Goal: Task Accomplishment & Management: Manage account settings

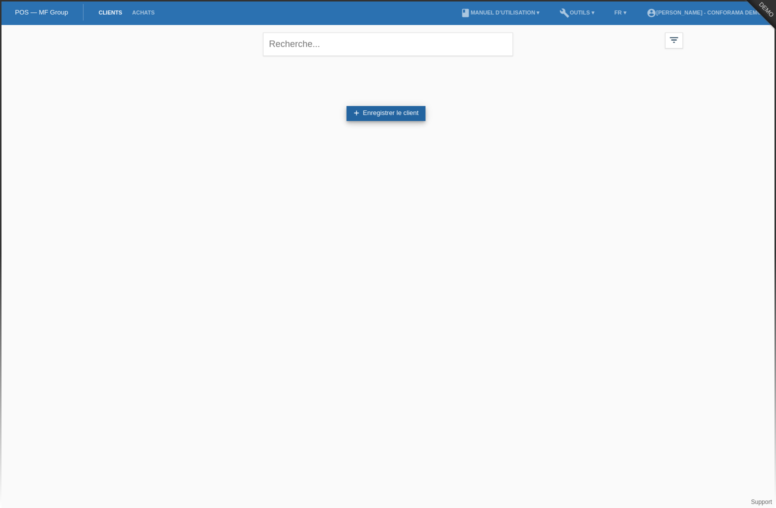
drag, startPoint x: 397, startPoint y: 111, endPoint x: 393, endPoint y: 116, distance: 6.4
click at [397, 111] on link "add Enregistrer le client" at bounding box center [385, 113] width 79 height 15
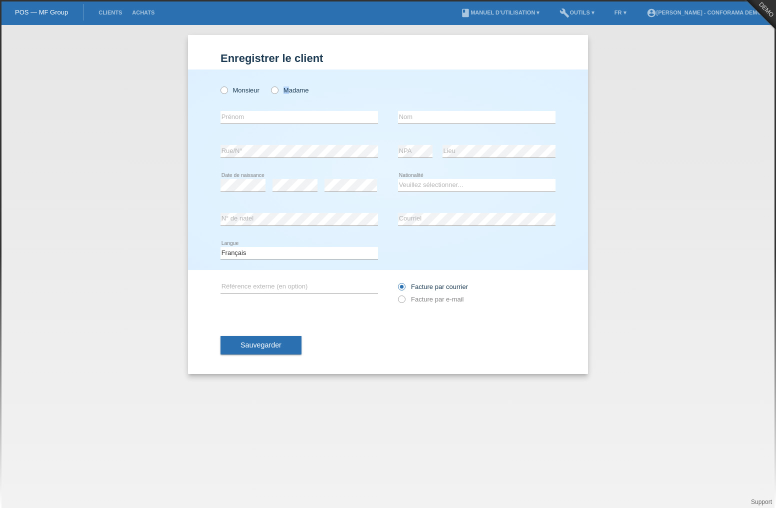
drag, startPoint x: 289, startPoint y: 86, endPoint x: 288, endPoint y: 97, distance: 10.5
click at [289, 89] on label "Madame" at bounding box center [289, 89] width 37 height 7
click at [277, 89] on input "Madame" at bounding box center [274, 89] width 6 height 6
radio input "true"
click at [283, 119] on input "text" at bounding box center [298, 117] width 157 height 12
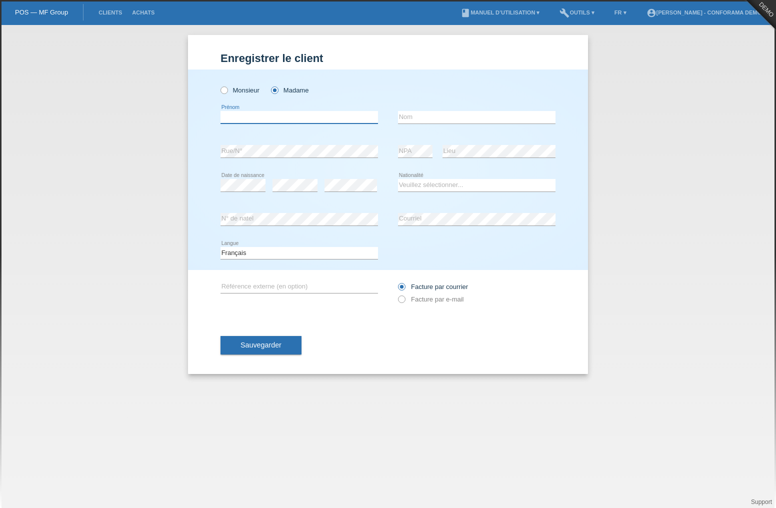
drag, startPoint x: 299, startPoint y: 116, endPoint x: 300, endPoint y: 124, distance: 7.5
click at [300, 119] on input "text" at bounding box center [298, 117] width 157 height 12
type input "[PERSON_NAME]"
type input "Meraimi"
select select "CH"
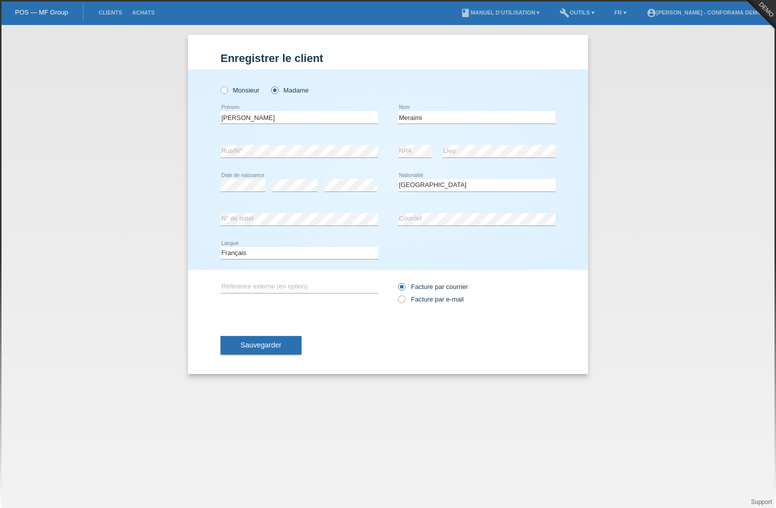
click at [251, 179] on div "error Date de naissance" at bounding box center [242, 185] width 45 height 34
drag, startPoint x: 287, startPoint y: 195, endPoint x: 287, endPoint y: 212, distance: 17.0
click at [287, 196] on div "error" at bounding box center [294, 185] width 45 height 34
drag, startPoint x: 253, startPoint y: 337, endPoint x: 259, endPoint y: 332, distance: 7.1
click at [253, 337] on button "Sauvegarder" at bounding box center [260, 345] width 81 height 19
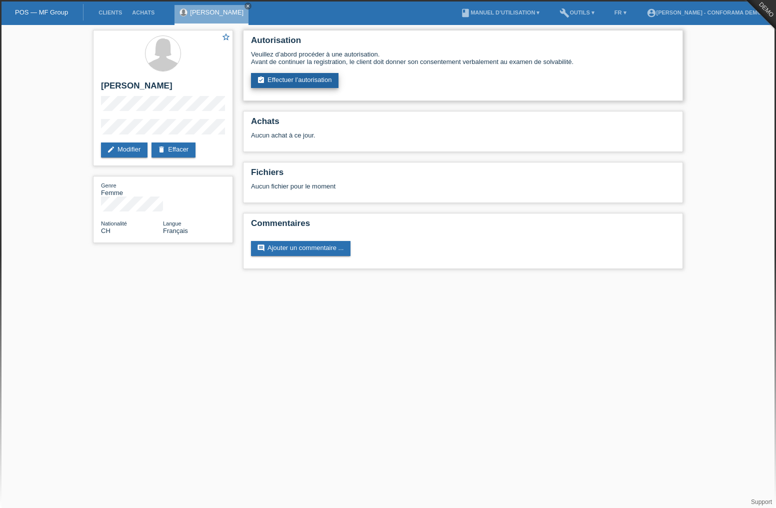
click at [290, 74] on link "assignment_turned_in Effectuer l’autorisation" at bounding box center [294, 80] width 87 height 15
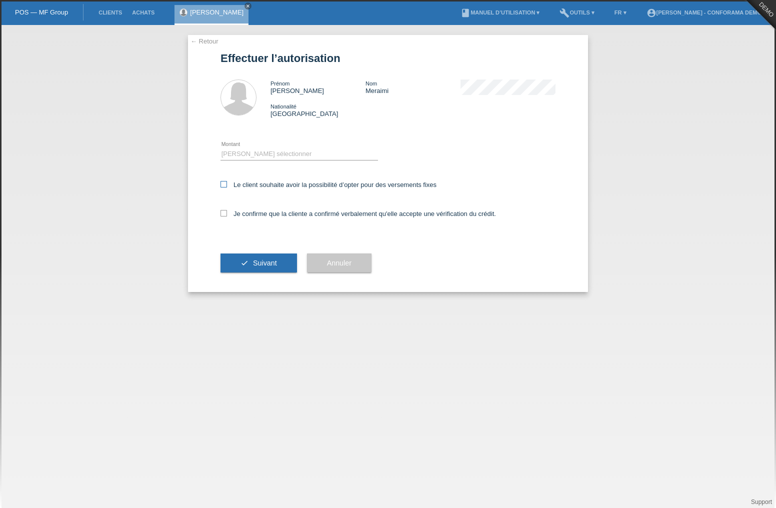
click at [226, 186] on label "Le client souhaite avoir la possibilité d’opter pour des versements fixes" at bounding box center [328, 184] width 216 height 7
click at [225, 186] on icon at bounding box center [223, 184] width 6 height 6
click at [225, 186] on input "Le client souhaite avoir la possibilité d’opter pour des versements fixes" at bounding box center [223, 184] width 6 height 6
click at [222, 186] on icon at bounding box center [223, 184] width 6 height 6
click at [222, 186] on input "Le client souhaite avoir la possibilité d’opter pour des versements fixes" at bounding box center [223, 184] width 6 height 6
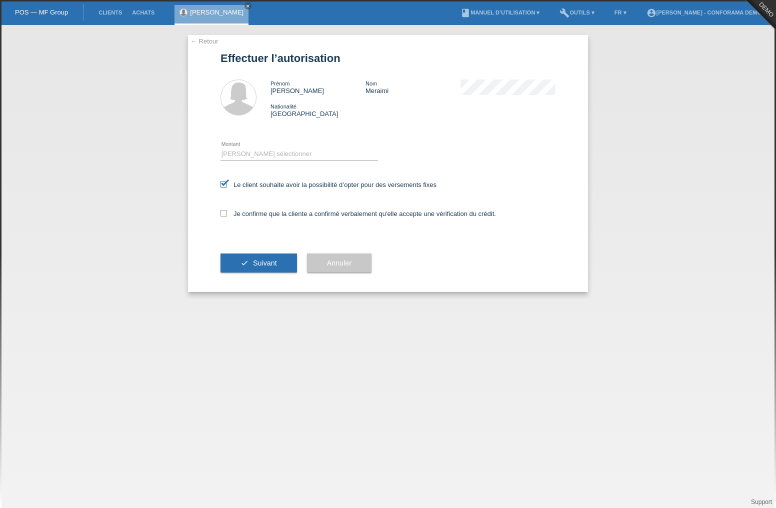
checkbox input "false"
click at [222, 214] on icon at bounding box center [223, 213] width 6 height 6
click at [222, 214] on input "Je confirme que la cliente a confirmé verbalement qu'elle accepte une vérificat…" at bounding box center [223, 213] width 6 height 6
checkbox input "true"
click at [239, 256] on button "check Suivant" at bounding box center [258, 262] width 76 height 19
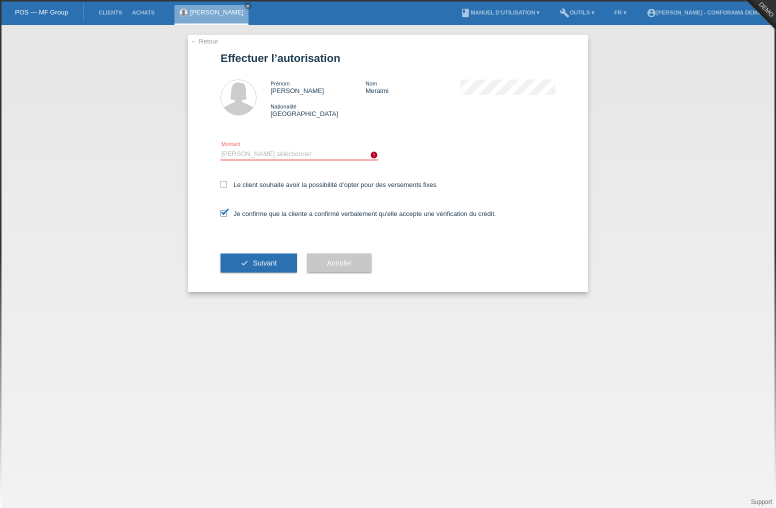
click at [292, 152] on select "Veuillez sélectionner CHF 1.00 - CHF 499.00 CHF 500.00 - CHF 1'999.00 CHF 2'000…" at bounding box center [298, 154] width 157 height 12
select select "3"
click at [220, 148] on select "Veuillez sélectionner CHF 1.00 - CHF 499.00 CHF 500.00 - CHF 1'999.00 CHF 2'000…" at bounding box center [298, 154] width 157 height 12
click at [260, 260] on span "Suivant" at bounding box center [265, 263] width 24 height 8
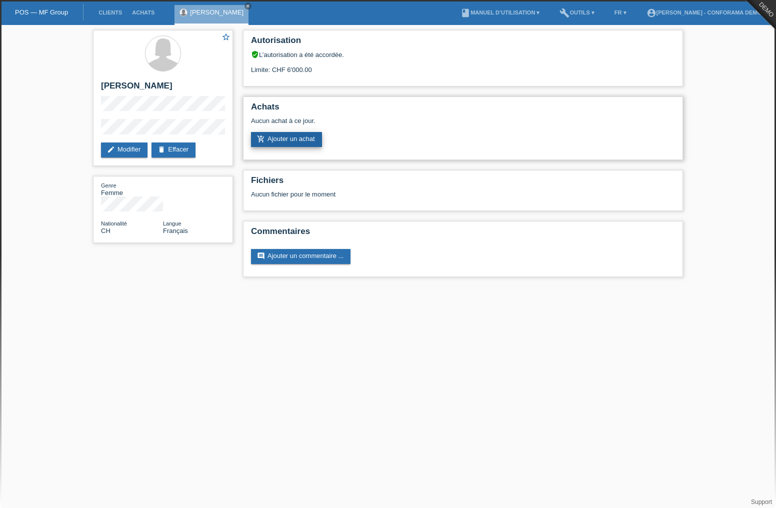
click at [291, 141] on link "add_shopping_cart Ajouter un achat" at bounding box center [286, 139] width 71 height 15
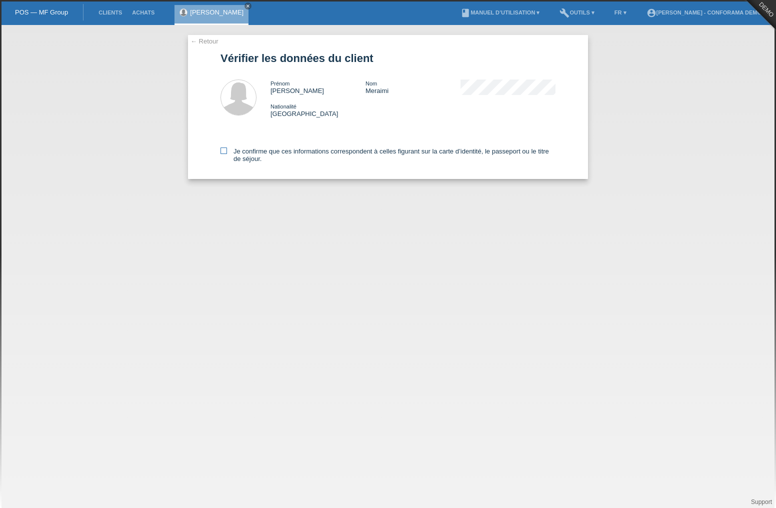
click at [246, 156] on label "Je confirme que ces informations correspondent à celles figurant sur la carte d…" at bounding box center [387, 154] width 335 height 15
click at [227, 154] on input "Je confirme que ces informations correspondent à celles figurant sur la carte d…" at bounding box center [223, 150] width 6 height 6
checkbox input "true"
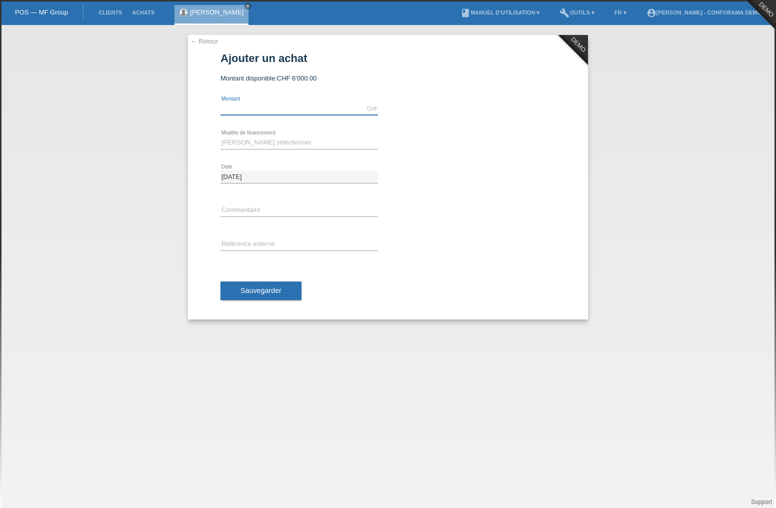
click at [257, 111] on input "text" at bounding box center [298, 108] width 157 height 12
type input "5000.00"
click at [258, 138] on select "Veuillez sélectionner Achat sur facture avec paiement partiel Taux fixes" at bounding box center [298, 142] width 157 height 12
select select "208"
click at [220, 136] on select "Veuillez sélectionner Achat sur facture avec paiement partiel Taux fixes" at bounding box center [298, 142] width 157 height 12
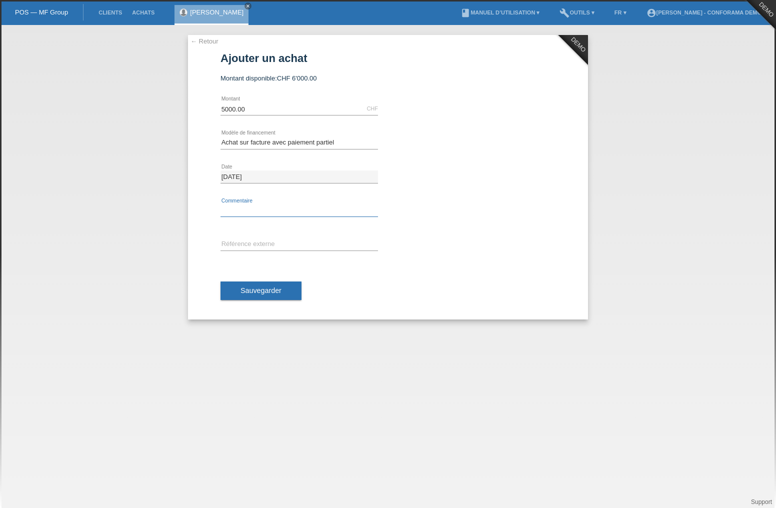
click at [246, 207] on input "text" at bounding box center [298, 210] width 157 height 12
type input "N° bon de réservation (acompte)"
drag, startPoint x: 257, startPoint y: 244, endPoint x: 262, endPoint y: 249, distance: 7.1
click at [257, 244] on input "text" at bounding box center [298, 244] width 157 height 12
type input "Numéro client Cap Info"
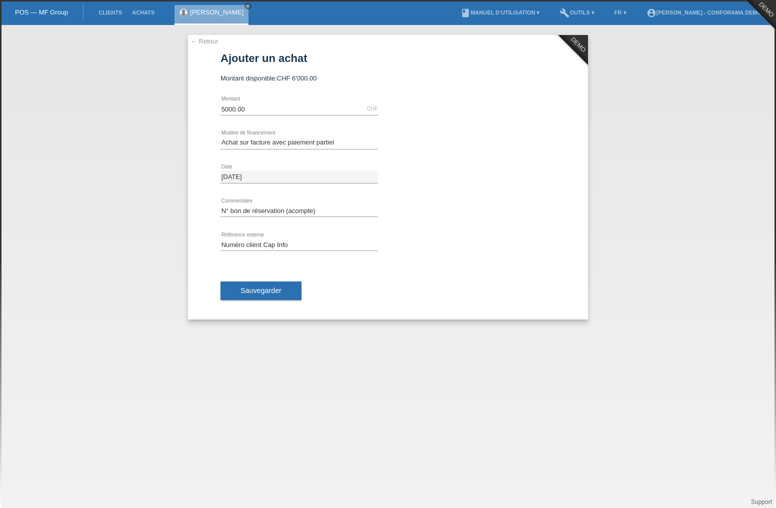
drag, startPoint x: 269, startPoint y: 287, endPoint x: 274, endPoint y: 286, distance: 5.2
click at [269, 288] on span "Sauvegarder" at bounding box center [260, 290] width 41 height 8
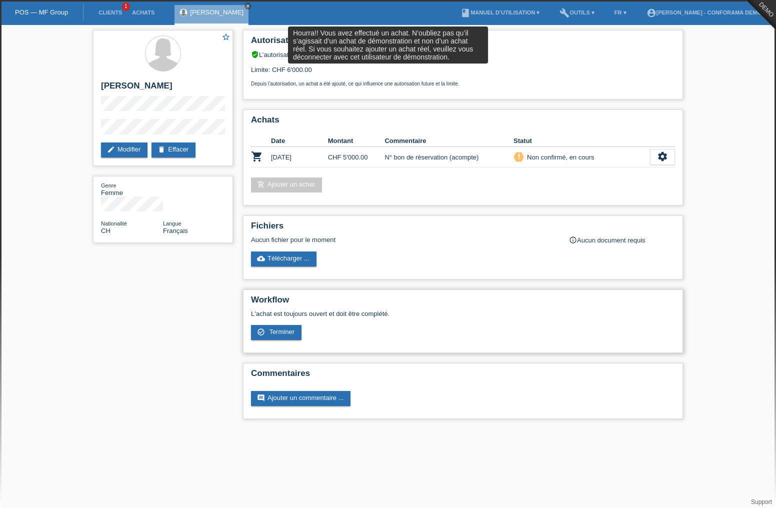
drag, startPoint x: 287, startPoint y: 330, endPoint x: 310, endPoint y: 329, distance: 22.5
click at [287, 330] on span "Terminer" at bounding box center [281, 331] width 25 height 7
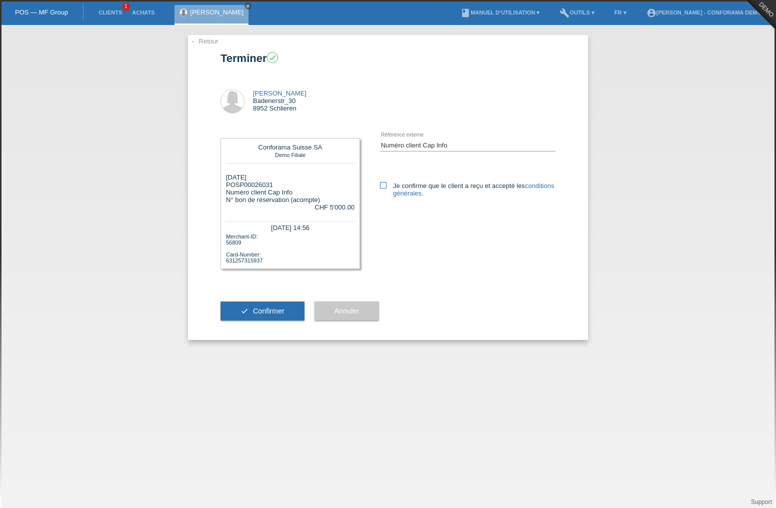
click at [392, 183] on label "Je confirme que le client a reçu et accepté les conditions générales ." at bounding box center [467, 189] width 175 height 15
click at [386, 183] on input "Je confirme que le client a reçu et accepté les conditions générales ." at bounding box center [383, 185] width 6 height 6
checkbox input "true"
drag, startPoint x: 258, startPoint y: 309, endPoint x: 410, endPoint y: 282, distance: 154.7
click at [258, 309] on span "Confirmer" at bounding box center [268, 311] width 31 height 8
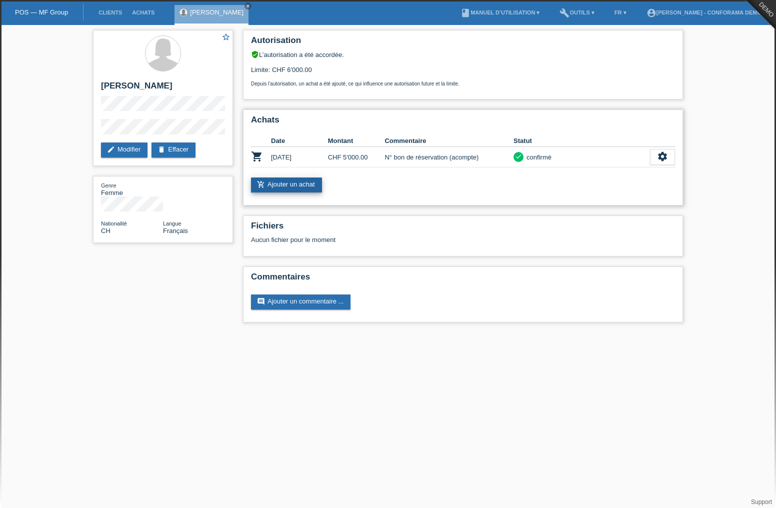
click at [306, 182] on link "add_shopping_cart Ajouter un achat" at bounding box center [286, 184] width 71 height 15
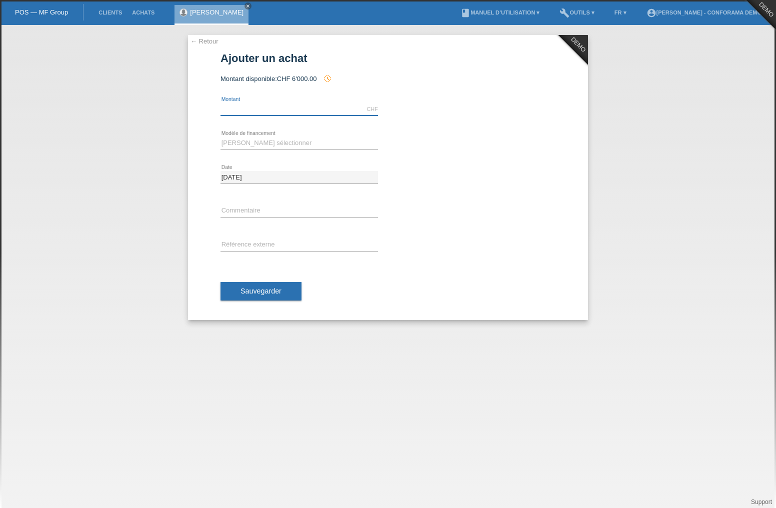
drag, startPoint x: 285, startPoint y: 108, endPoint x: 285, endPoint y: 114, distance: 5.5
click at [285, 111] on input "text" at bounding box center [298, 109] width 157 height 12
type input "5000.00"
click at [256, 140] on select "Veuillez sélectionner Achat sur facture avec paiement partiel Taux fixes" at bounding box center [298, 143] width 157 height 12
select select "212"
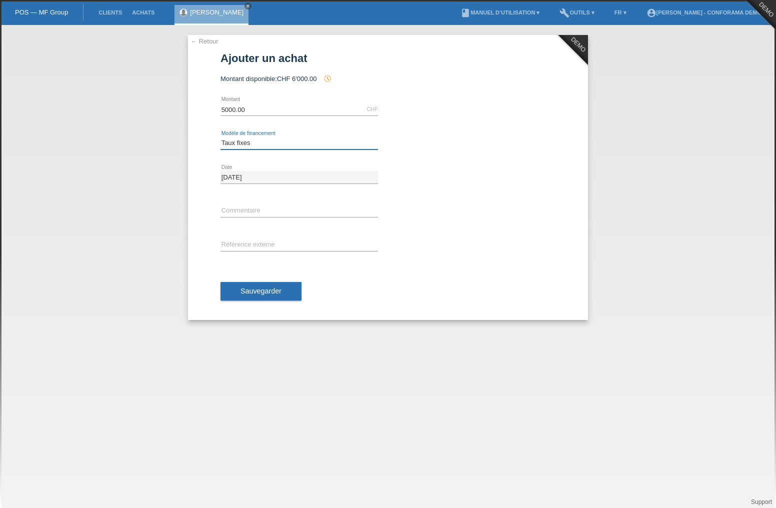
click at [220, 137] on select "Veuillez sélectionner Achat sur facture avec paiement partiel Taux fixes" at bounding box center [298, 143] width 157 height 12
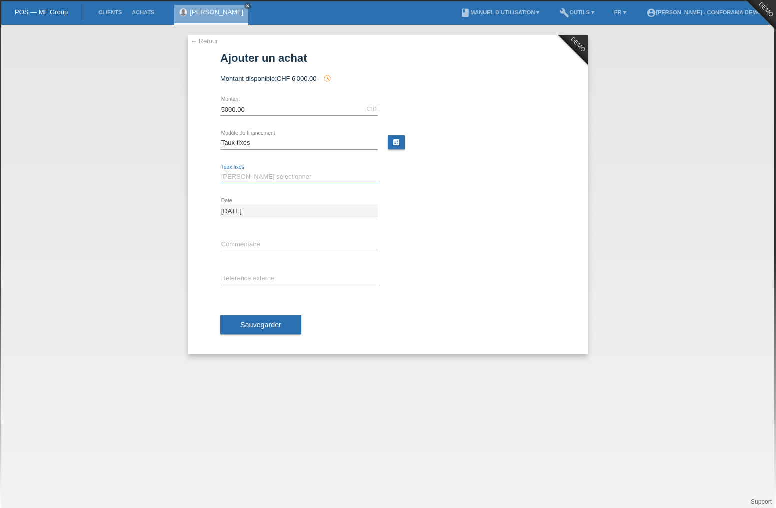
click at [247, 179] on select "Veuillez sélectionner 12 versements 24 versements 36 versements" at bounding box center [298, 177] width 157 height 12
select select "572"
click at [220, 171] on select "Veuillez sélectionner 12 versements 24 versements 36 versements" at bounding box center [298, 177] width 157 height 12
click at [394, 141] on link "calculate" at bounding box center [396, 142] width 17 height 14
type input "5000.00"
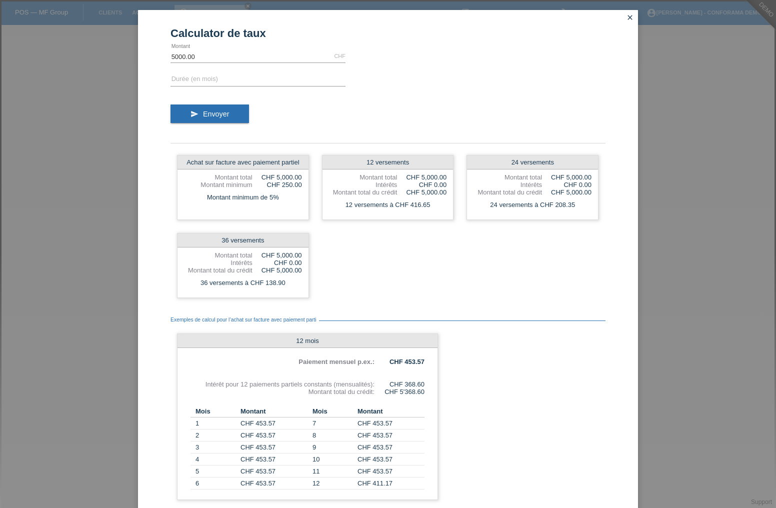
drag, startPoint x: 292, startPoint y: 195, endPoint x: 172, endPoint y: 172, distance: 121.6
click at [172, 172] on div "Achat sur facture avec paiement partiel Montant total CHF 5,000.00 Montant mini…" at bounding box center [387, 226] width 435 height 156
drag, startPoint x: 402, startPoint y: 184, endPoint x: 438, endPoint y: 185, distance: 36.0
click at [438, 185] on div "CHF 0.00" at bounding box center [421, 184] width 49 height 7
click at [435, 211] on div "12 versements à CHF 416.65" at bounding box center [387, 204] width 131 height 13
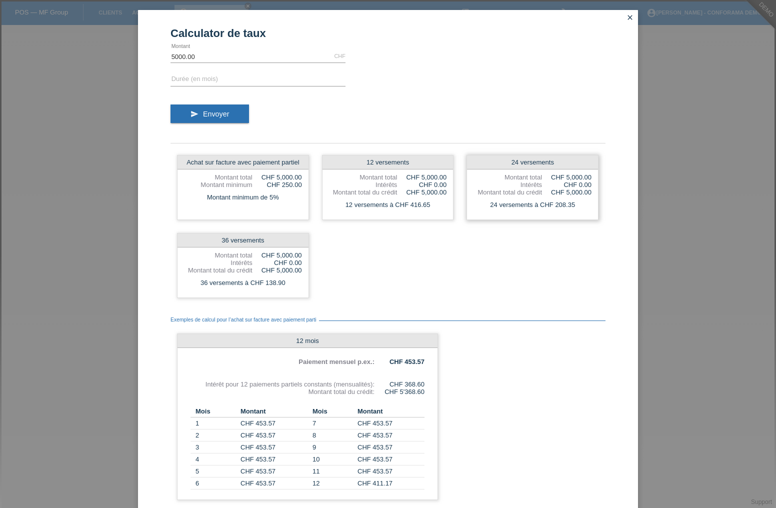
drag, startPoint x: 498, startPoint y: 208, endPoint x: 532, endPoint y: 205, distance: 34.1
click at [532, 205] on div "24 versements à CHF 208.35" at bounding box center [532, 204] width 131 height 13
drag, startPoint x: 261, startPoint y: 283, endPoint x: 248, endPoint y: 283, distance: 12.5
click at [248, 283] on div "36 versements à CHF 138.90" at bounding box center [242, 282] width 131 height 13
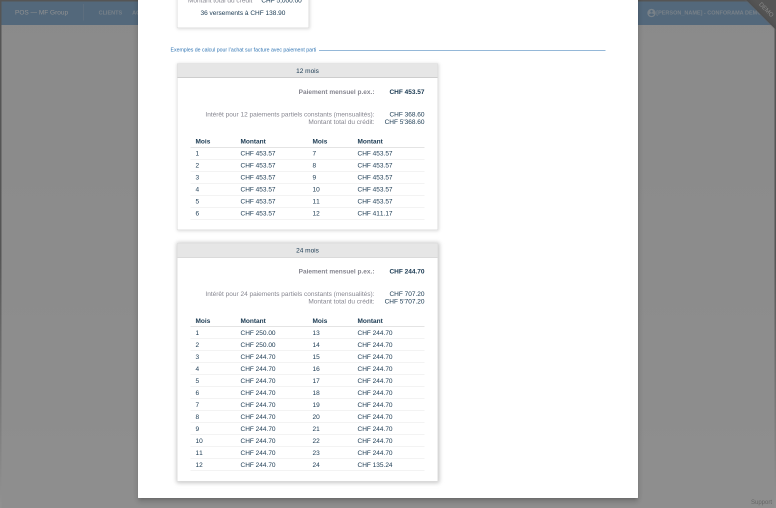
scroll to position [270, 0]
drag, startPoint x: 376, startPoint y: 293, endPoint x: 421, endPoint y: 290, distance: 44.6
click at [421, 290] on div "CHF 707.20" at bounding box center [399, 293] width 50 height 7
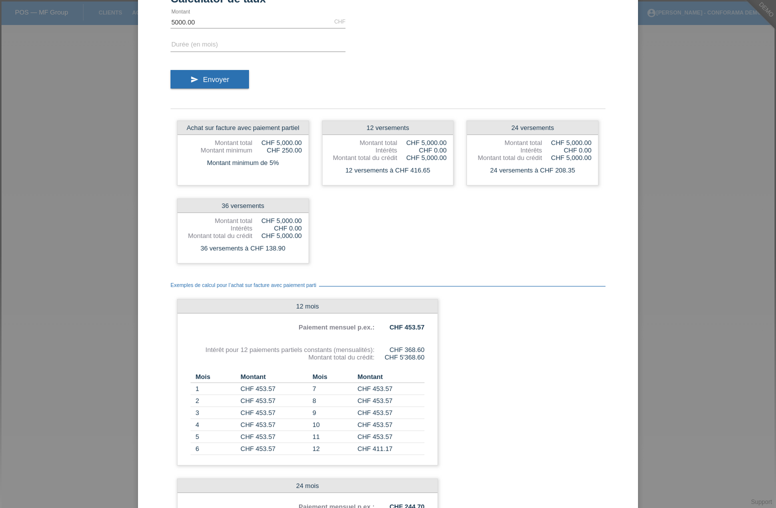
scroll to position [0, 0]
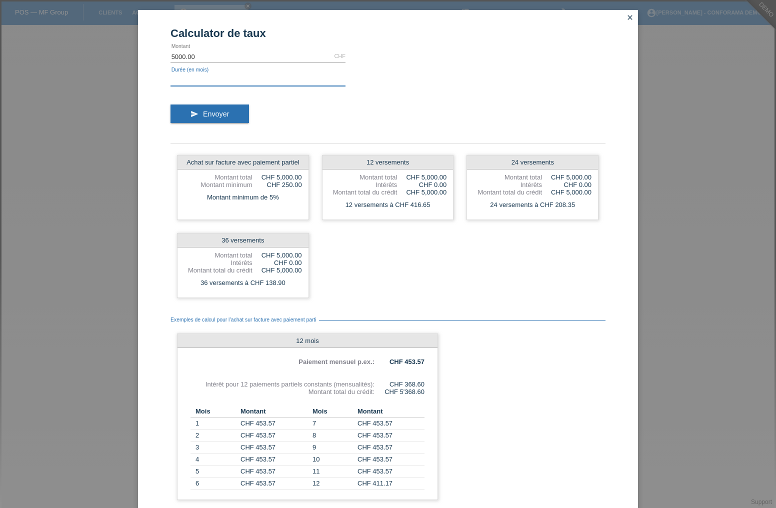
drag, startPoint x: 244, startPoint y: 81, endPoint x: 241, endPoint y: 86, distance: 5.6
click at [244, 81] on input "text" at bounding box center [257, 79] width 175 height 12
type input "36"
click at [214, 112] on span "Envoyer" at bounding box center [216, 114] width 26 height 8
click at [626, 15] on icon "close" at bounding box center [630, 17] width 8 height 8
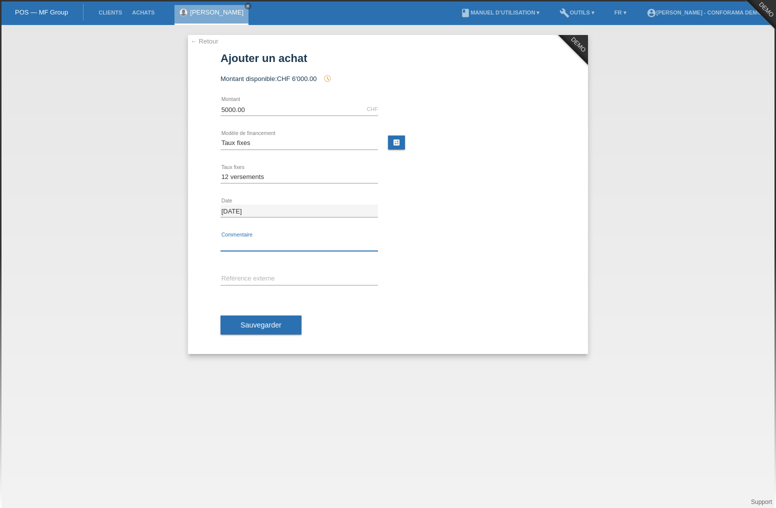
click at [236, 246] on input "text" at bounding box center [298, 244] width 157 height 12
type input "N° bon de réservation (acompte)"
click at [268, 275] on input "text" at bounding box center [298, 278] width 157 height 12
type input "Numéro client Cap Info"
drag, startPoint x: 251, startPoint y: 329, endPoint x: 316, endPoint y: 336, distance: 64.8
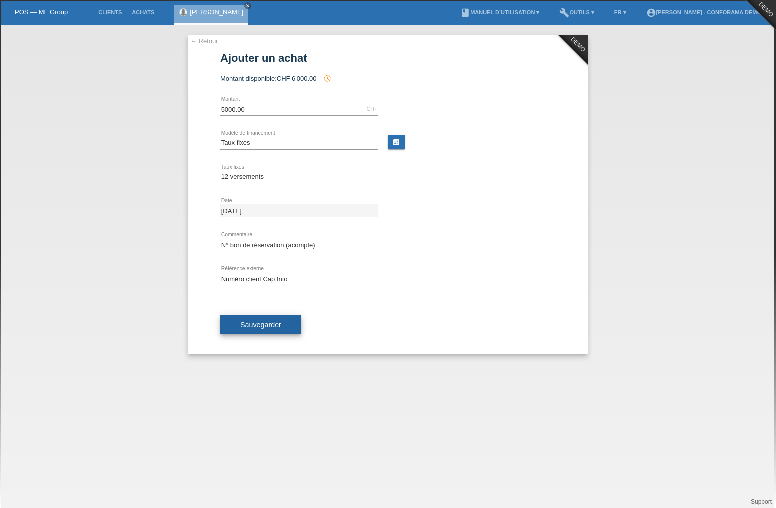
click at [251, 330] on button "Sauvegarder" at bounding box center [260, 324] width 81 height 19
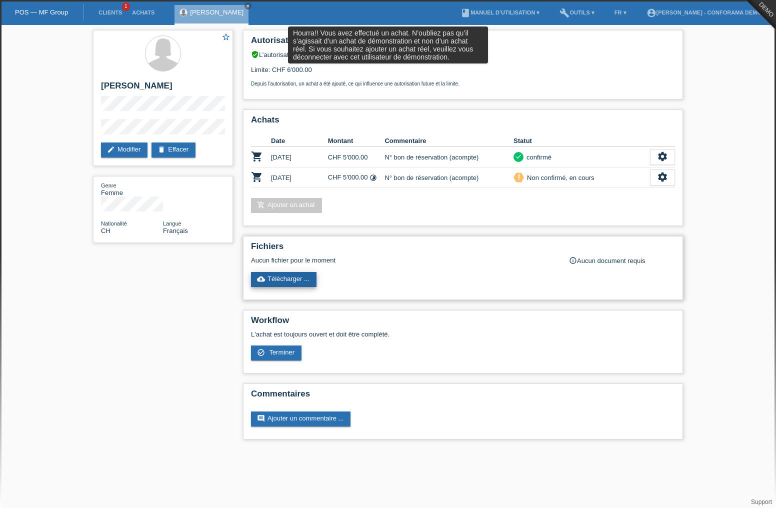
click at [290, 280] on link "cloud_upload Télécharger ..." at bounding box center [283, 279] width 65 height 15
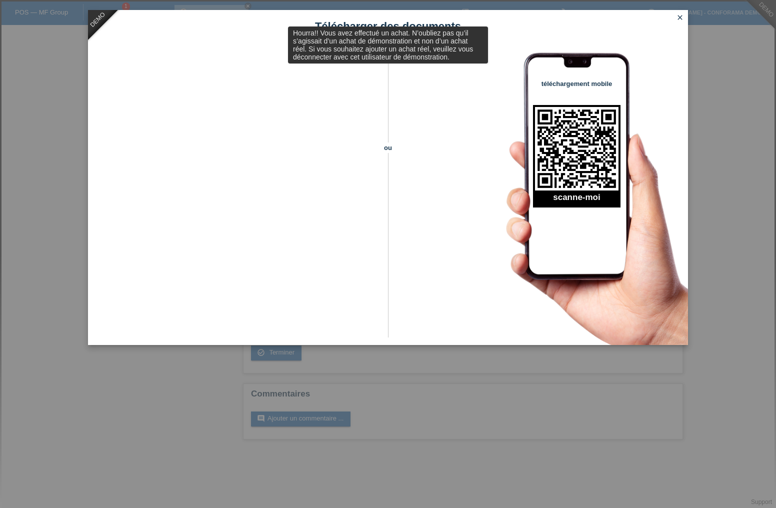
click at [682, 14] on icon "close" at bounding box center [680, 17] width 8 height 8
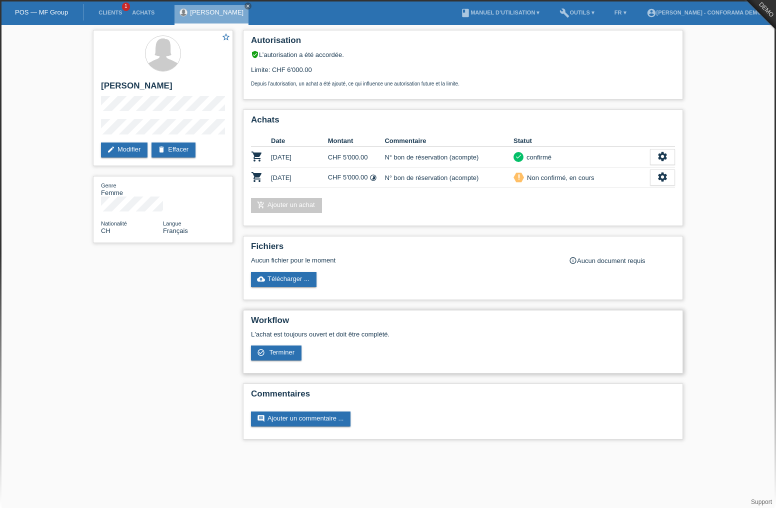
click at [283, 364] on div "L'achat est toujours ouvert et doit être complété. check_circle_outline Terminer" at bounding box center [463, 348] width 424 height 37
drag, startPoint x: 288, startPoint y: 360, endPoint x: 396, endPoint y: 339, distance: 109.9
click at [288, 359] on div "L'achat est toujours ouvert et doit être complété. check_circle_outline Terminer" at bounding box center [463, 348] width 424 height 37
click at [302, 358] on div "L'achat est toujours ouvert et doit être complété. check_circle_outline Terminer" at bounding box center [463, 345] width 424 height 30
click at [297, 357] on link "check_circle_outline Terminer" at bounding box center [276, 352] width 50 height 15
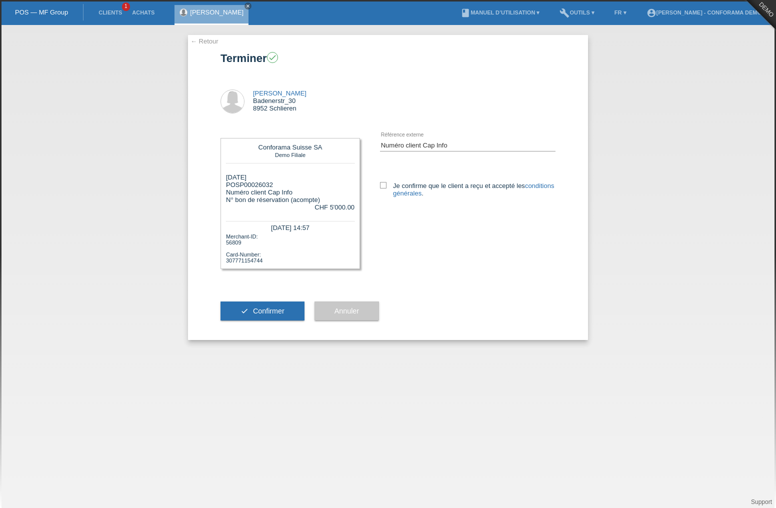
drag, startPoint x: 379, startPoint y: 184, endPoint x: 376, endPoint y: 200, distance: 16.3
click at [378, 185] on div "Numéro client Cap Info error Référence externe" at bounding box center [457, 172] width 195 height 88
drag, startPoint x: 385, startPoint y: 184, endPoint x: 334, endPoint y: 239, distance: 75.3
click at [384, 184] on icon at bounding box center [383, 185] width 6 height 6
click at [384, 184] on input "Je confirme que le client a reçu et accepté les conditions générales ." at bounding box center [383, 185] width 6 height 6
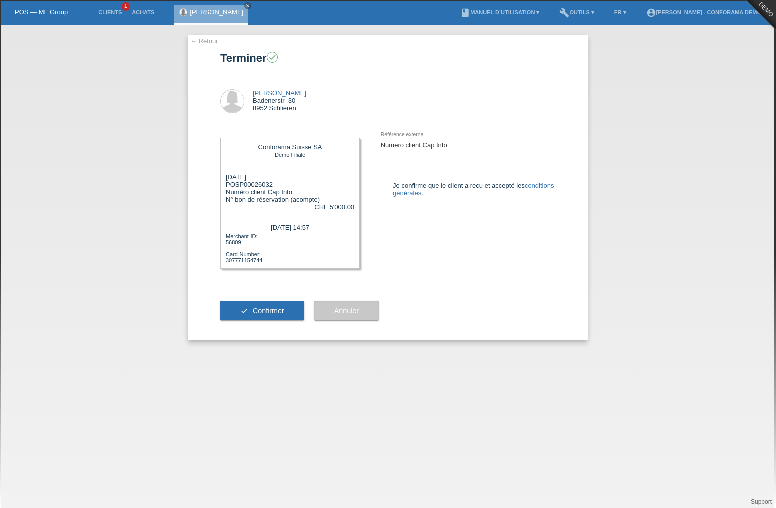
checkbox input "true"
drag, startPoint x: 280, startPoint y: 313, endPoint x: 280, endPoint y: 302, distance: 11.0
click at [282, 312] on span "Confirmer" at bounding box center [268, 311] width 31 height 8
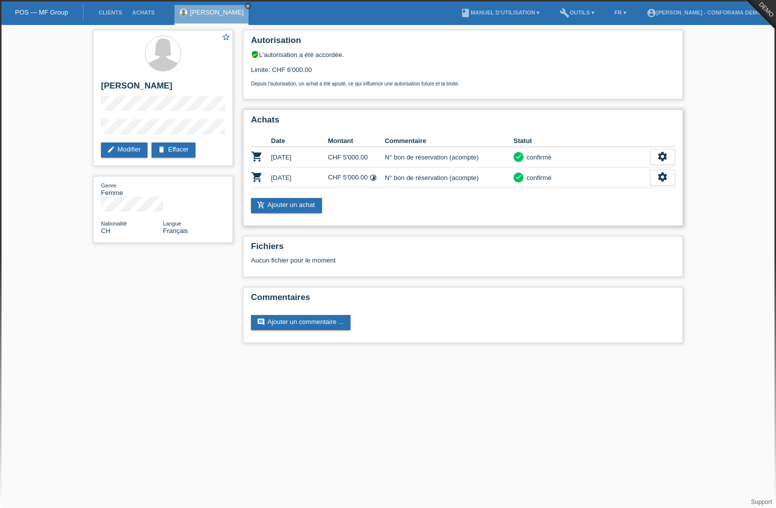
drag, startPoint x: 667, startPoint y: 151, endPoint x: 648, endPoint y: 160, distance: 21.0
click at [666, 152] on icon "settings" at bounding box center [662, 156] width 11 height 11
click at [623, 214] on span "Ajouter une annulation..." at bounding box center [624, 217] width 73 height 12
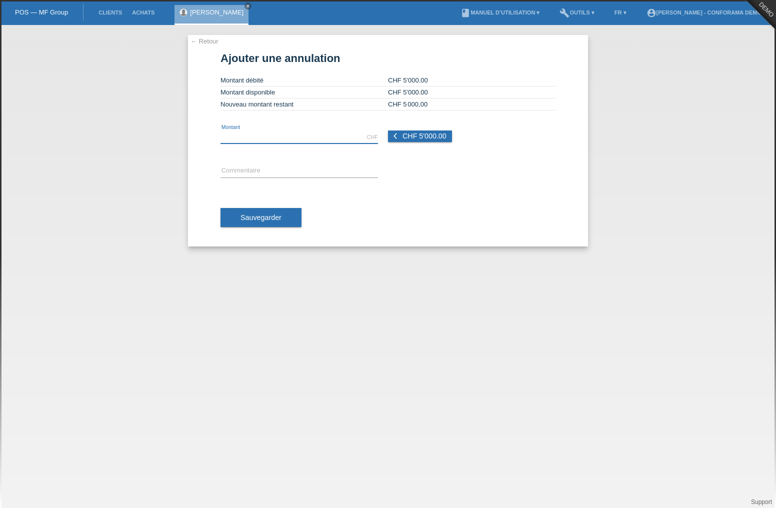
click at [345, 138] on input "text" at bounding box center [298, 137] width 157 height 12
type input "500.00"
click at [348, 172] on input "text" at bounding box center [298, 171] width 157 height 12
type input "Annulation"
click at [276, 214] on span "Sauvegarder" at bounding box center [260, 217] width 41 height 8
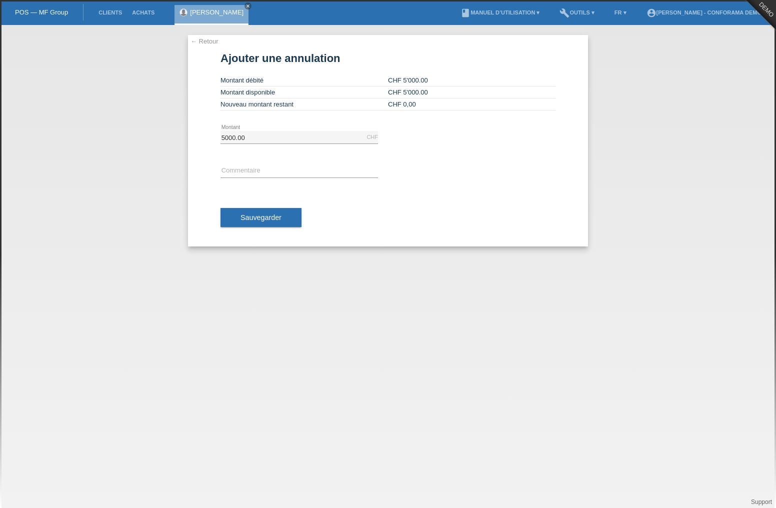
click at [290, 122] on div "5000.00 CHF error [GEOGRAPHIC_DATA]" at bounding box center [298, 137] width 157 height 34
click at [275, 172] on input "text" at bounding box center [298, 171] width 157 height 12
type input "N° bon de réservation (acompte)"
click at [274, 213] on button "Sauvegarder" at bounding box center [260, 217] width 81 height 19
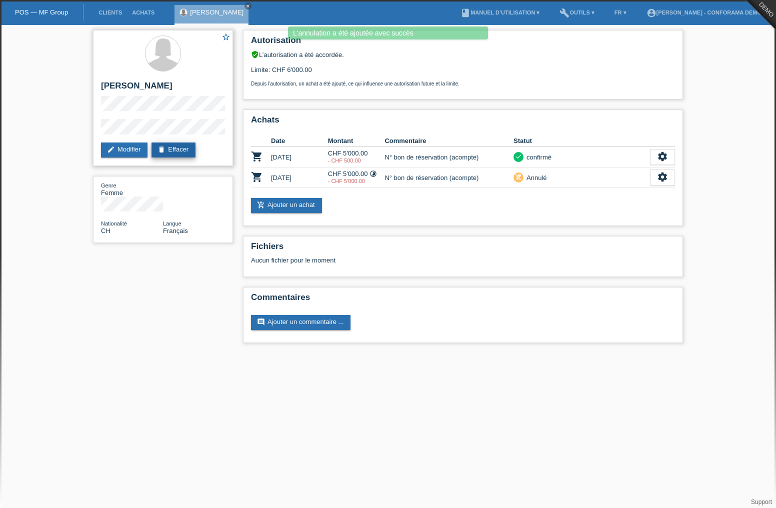
click at [180, 150] on link "delete Effacer" at bounding box center [173, 149] width 44 height 15
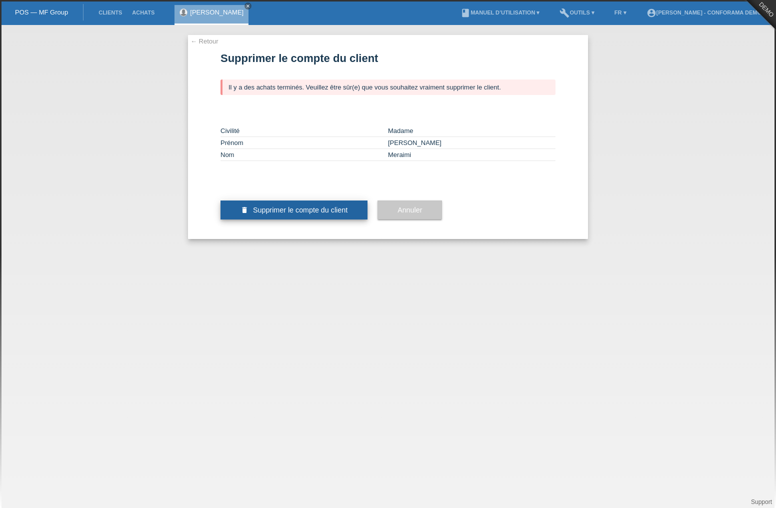
click at [332, 214] on span "Supprimer le compte du client" at bounding box center [300, 210] width 94 height 8
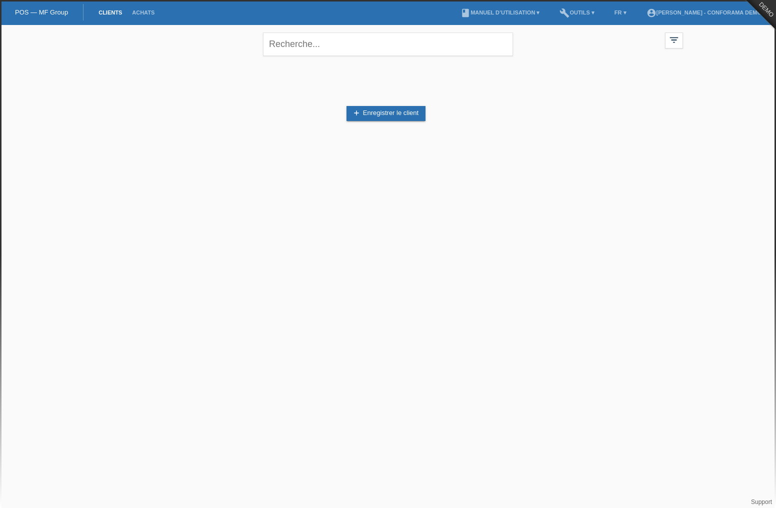
drag, startPoint x: 491, startPoint y: 262, endPoint x: 727, endPoint y: 185, distance: 248.0
click at [494, 171] on html "Le client a été supprimé avec succès POS — MF Group Clients Achats menu account…" at bounding box center [388, 85] width 776 height 171
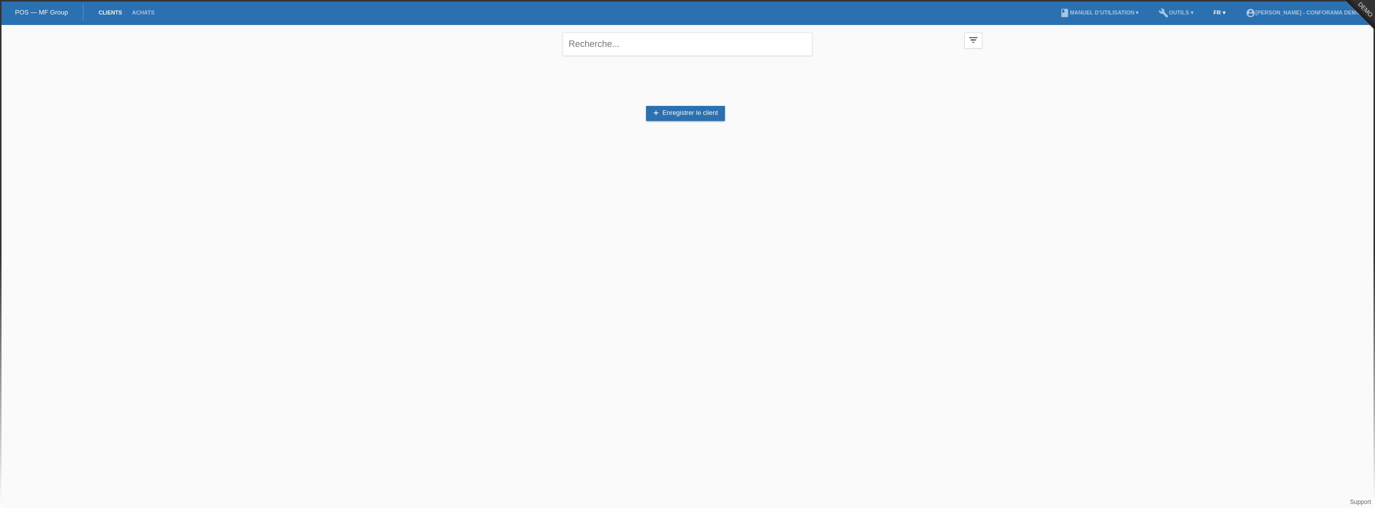
click at [775, 14] on link "FR ▾" at bounding box center [1220, 12] width 22 height 6
click at [775, 24] on span "Deutsch" at bounding box center [1195, 24] width 27 height 12
click at [692, 115] on link "add Kund*in hinzufügen" at bounding box center [686, 113] width 80 height 15
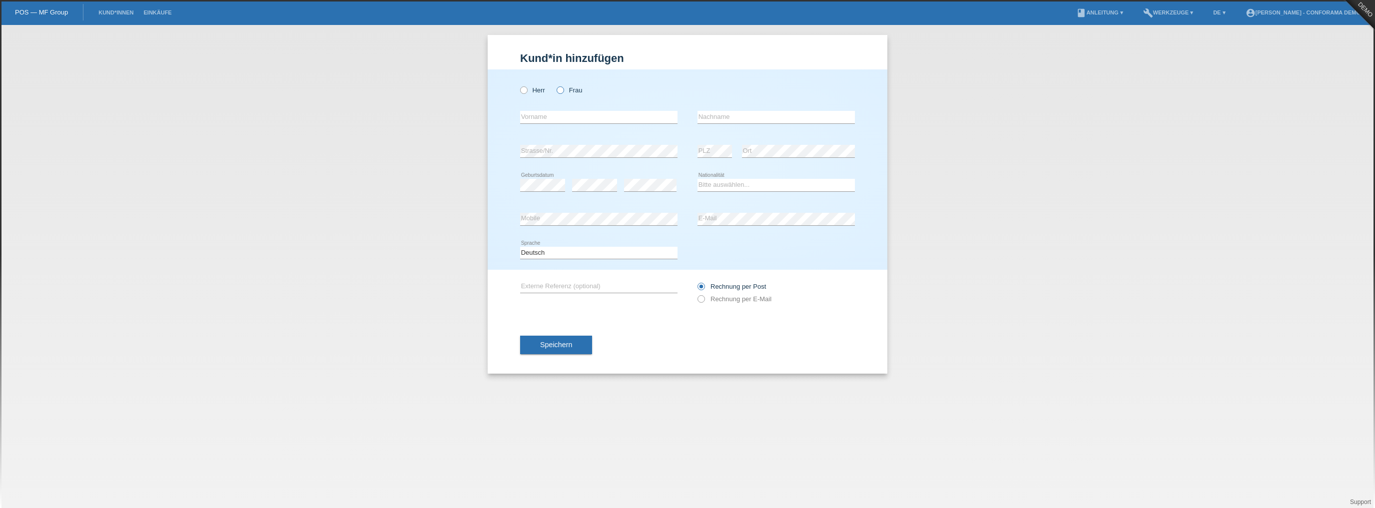
click at [580, 94] on label "Frau" at bounding box center [569, 89] width 25 height 7
click at [563, 93] on input "Frau" at bounding box center [560, 89] width 6 height 6
radio input "true"
click at [643, 116] on input "text" at bounding box center [598, 117] width 157 height 12
type input "[PERSON_NAME]"
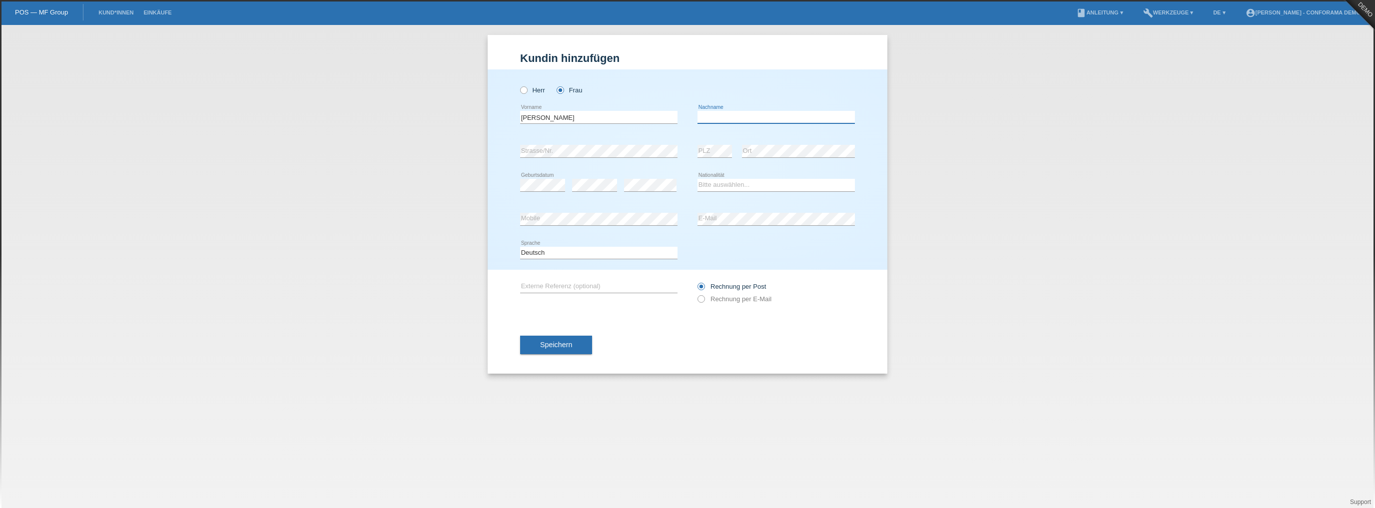
type input "Meraimi"
click at [818, 167] on div "error Ort" at bounding box center [798, 151] width 113 height 34
click at [704, 187] on select "Bitte auswählen... [GEOGRAPHIC_DATA] [GEOGRAPHIC_DATA] [GEOGRAPHIC_DATA] [GEOGR…" at bounding box center [776, 185] width 157 height 12
click at [698, 179] on select "Bitte auswählen... [GEOGRAPHIC_DATA] [GEOGRAPHIC_DATA] [GEOGRAPHIC_DATA] [GEOGR…" at bounding box center [776, 185] width 157 height 12
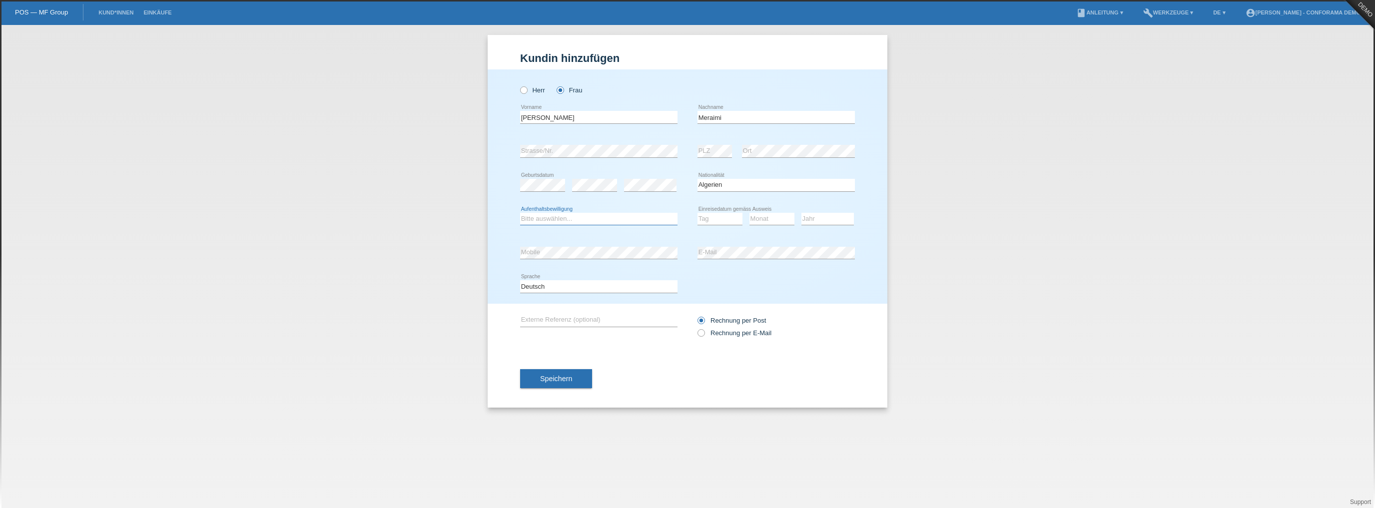
click at [531, 219] on select "Bitte auswählen... C B B - Flüchtlingsstatus Andere" at bounding box center [598, 219] width 157 height 12
click at [682, 205] on div "Bitte auswählen... C B B - Flüchtlingsstatus Andere error Aufenthaltsbewilligun…" at bounding box center [687, 219] width 335 height 34
click at [652, 164] on div "error Strasse/Nr." at bounding box center [598, 151] width 157 height 34
click at [719, 220] on select "Tag 01 02 03 04 05 06 07 08 09 10 11" at bounding box center [720, 219] width 45 height 12
drag, startPoint x: 667, startPoint y: 214, endPoint x: 674, endPoint y: 216, distance: 6.7
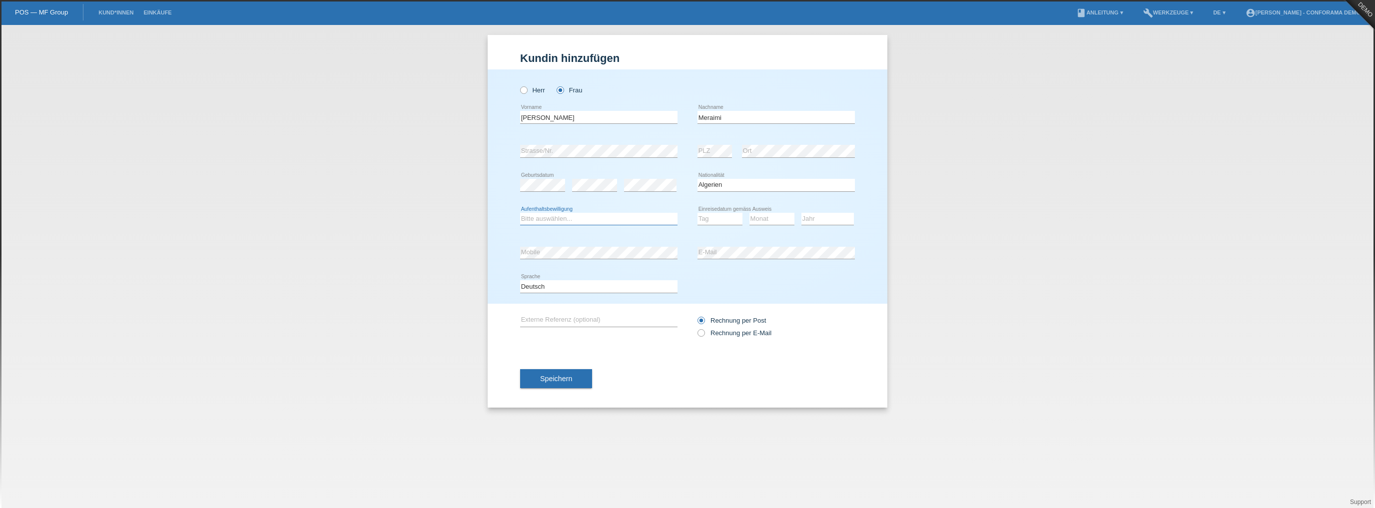
click at [672, 216] on select "Bitte auswählen... C B B - Flüchtlingsstatus Andere" at bounding box center [598, 219] width 157 height 12
click at [728, 185] on select "Bitte auswählen... [GEOGRAPHIC_DATA] [GEOGRAPHIC_DATA] [GEOGRAPHIC_DATA] [GEOGR…" at bounding box center [776, 185] width 157 height 12
select select "CH"
click at [698, 179] on select "Bitte auswählen... [GEOGRAPHIC_DATA] [GEOGRAPHIC_DATA] [GEOGRAPHIC_DATA] [GEOGR…" at bounding box center [776, 185] width 157 height 12
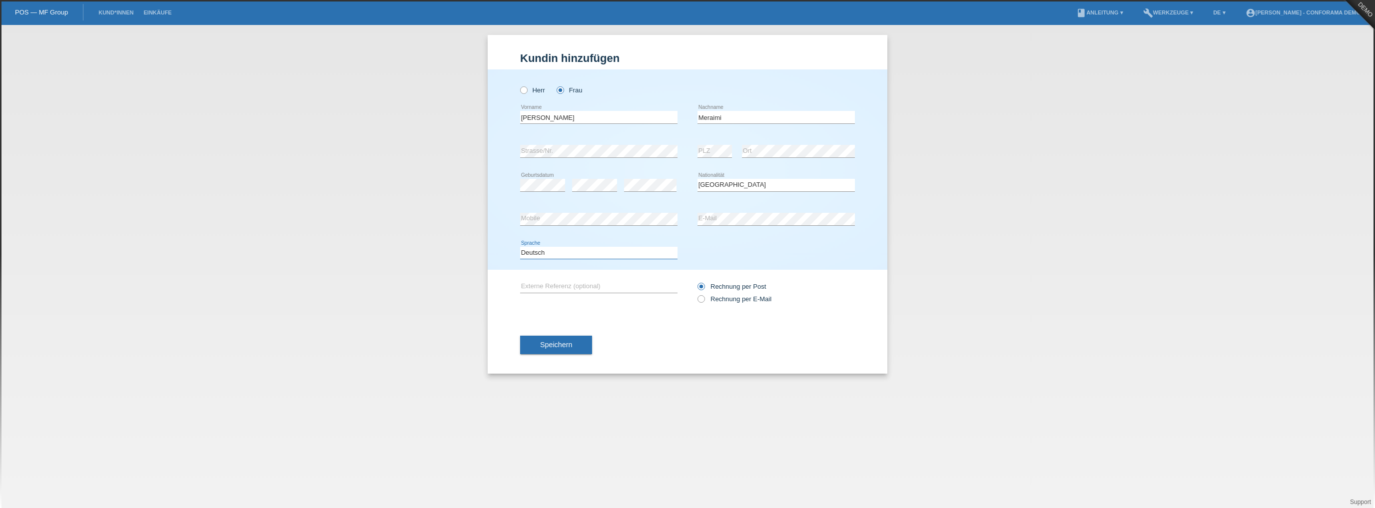
drag, startPoint x: 557, startPoint y: 254, endPoint x: 564, endPoint y: 252, distance: 7.3
click at [557, 253] on select "Deutsch Français Italiano English" at bounding box center [598, 253] width 157 height 12
click at [587, 232] on div "error Mobile" at bounding box center [598, 219] width 157 height 34
click at [780, 305] on div "Rechnung per Post Rechnung per E-Mail" at bounding box center [776, 292] width 157 height 25
click at [649, 327] on div "Speichern" at bounding box center [687, 345] width 335 height 58
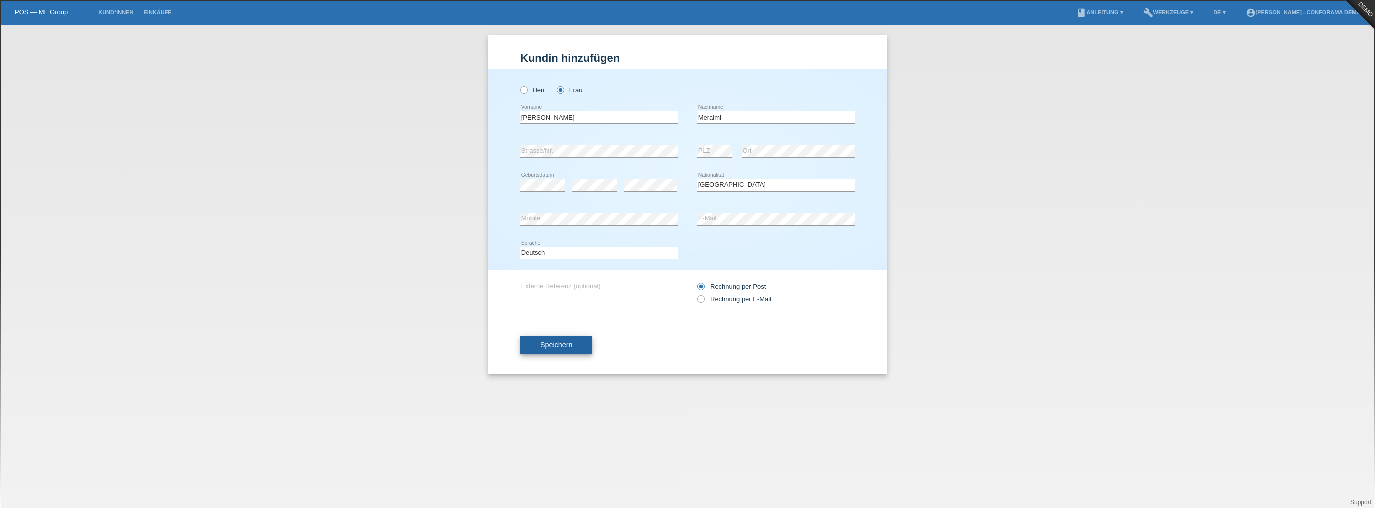
click at [563, 344] on span "Speichern" at bounding box center [556, 345] width 32 height 8
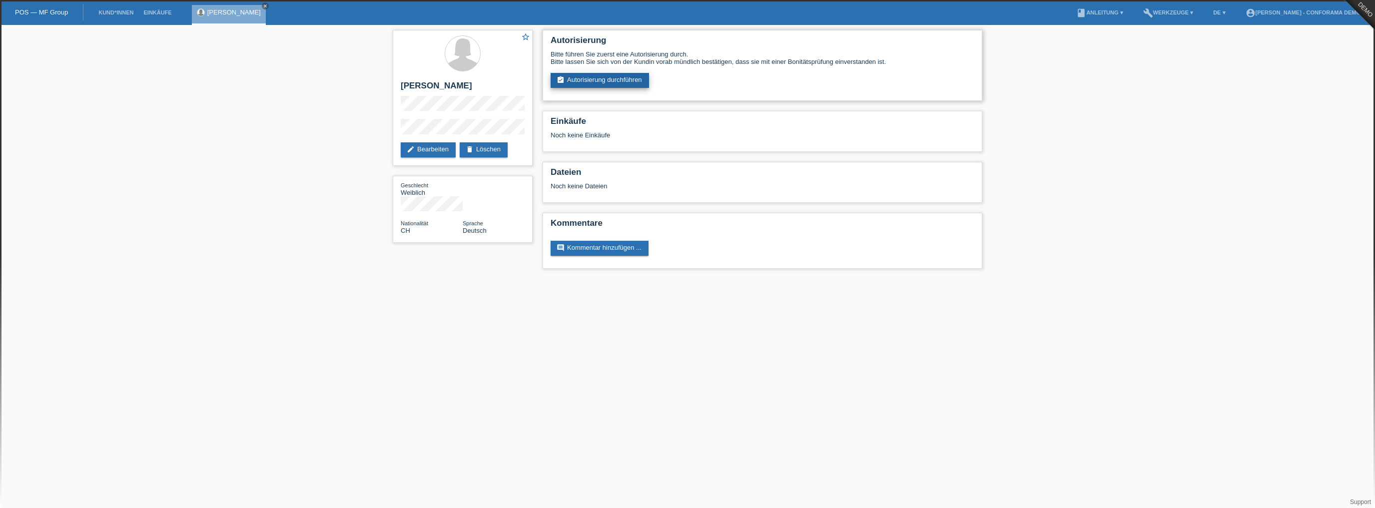
click at [623, 82] on link "assignment_turned_in Autorisierung durchführen" at bounding box center [600, 80] width 98 height 15
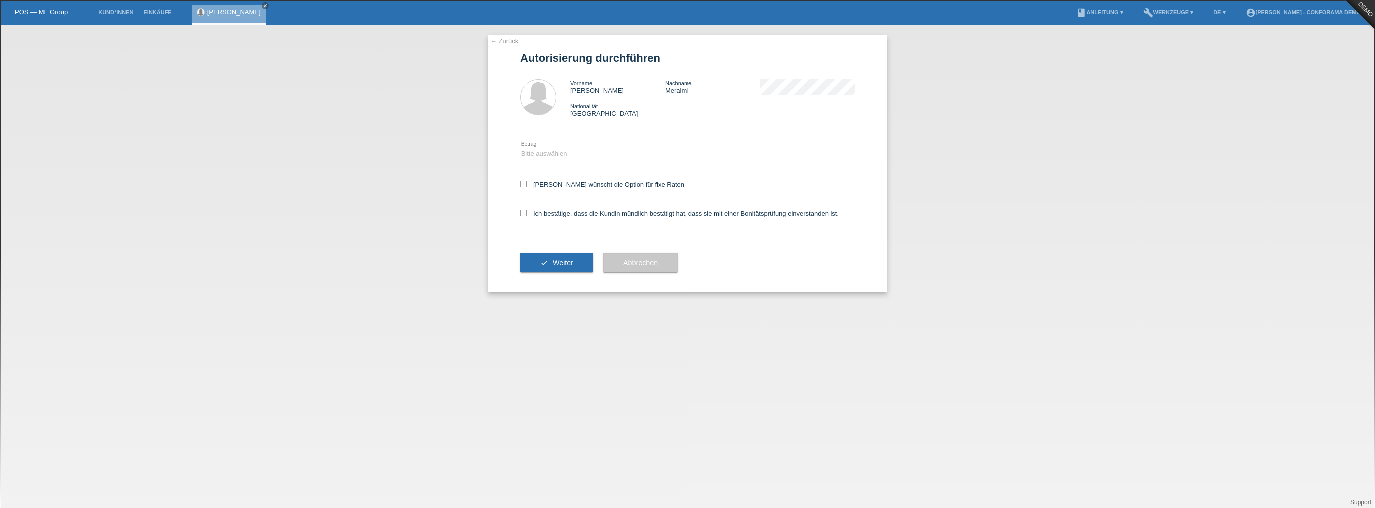
click at [511, 41] on link "← Zurück" at bounding box center [504, 40] width 28 height 7
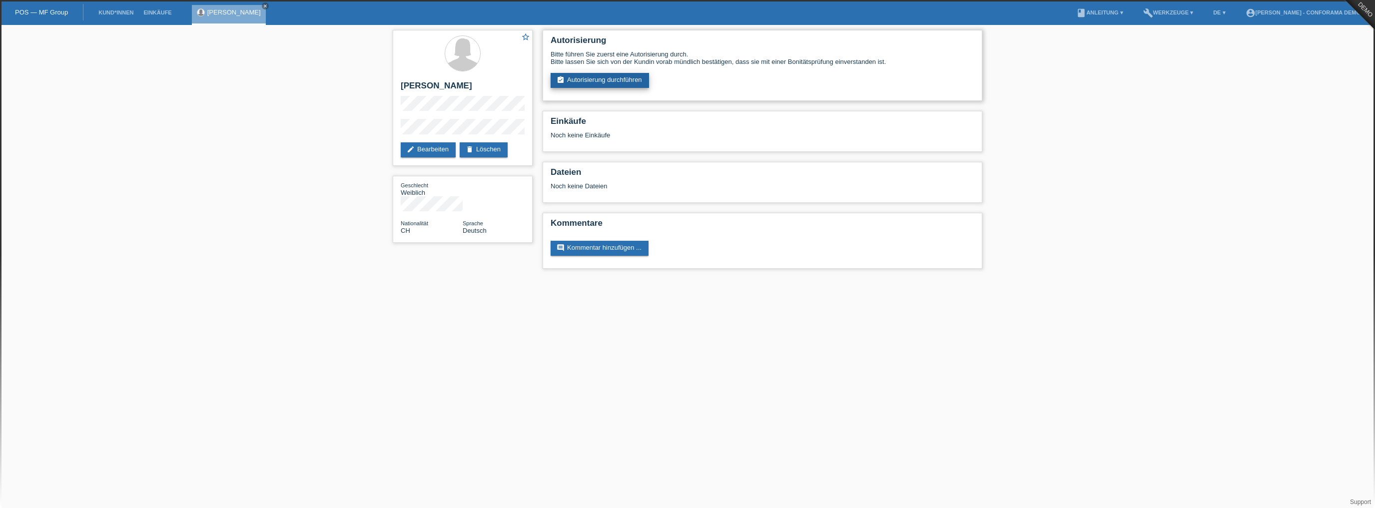
click at [631, 80] on link "assignment_turned_in Autorisierung durchführen" at bounding box center [600, 80] width 98 height 15
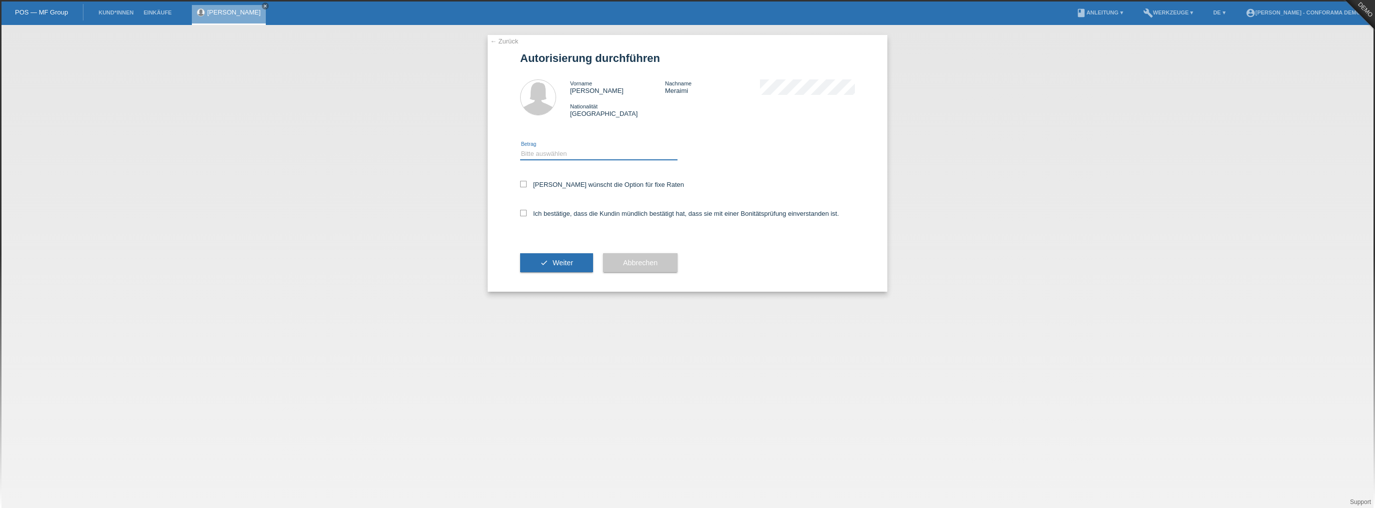
click at [615, 151] on select "Bitte auswählen CHF 1.00 - CHF 499.00 CHF 500.00 - CHF 1'999.00 CHF 2'000.00 - …" at bounding box center [598, 154] width 157 height 12
select select "2"
click at [520, 148] on select "Bitte auswählen CHF 1.00 - CHF 499.00 CHF 500.00 - CHF 1'999.00 CHF 2'000.00 - …" at bounding box center [598, 154] width 157 height 12
click at [596, 201] on div "Ich bestätige, dass die Kundin mündlich bestätigt hat, dass sie mit einer Bonit…" at bounding box center [687, 217] width 335 height 34
click at [522, 210] on icon at bounding box center [523, 213] width 6 height 6
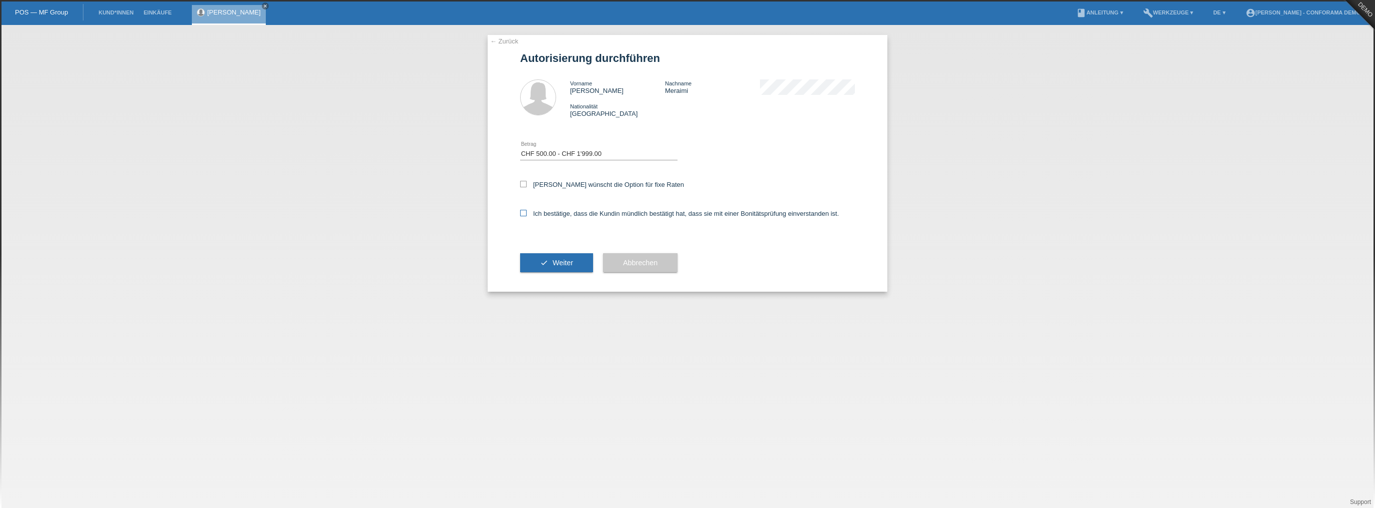
click at [522, 210] on input "Ich bestätige, dass die Kundin mündlich bestätigt hat, dass sie mit einer Bonit…" at bounding box center [523, 213] width 6 height 6
checkbox input "true"
click at [521, 182] on icon at bounding box center [523, 184] width 6 height 6
click at [521, 182] on input "[PERSON_NAME] wünscht die Option für fixe Raten" at bounding box center [523, 184] width 6 height 6
checkbox input "true"
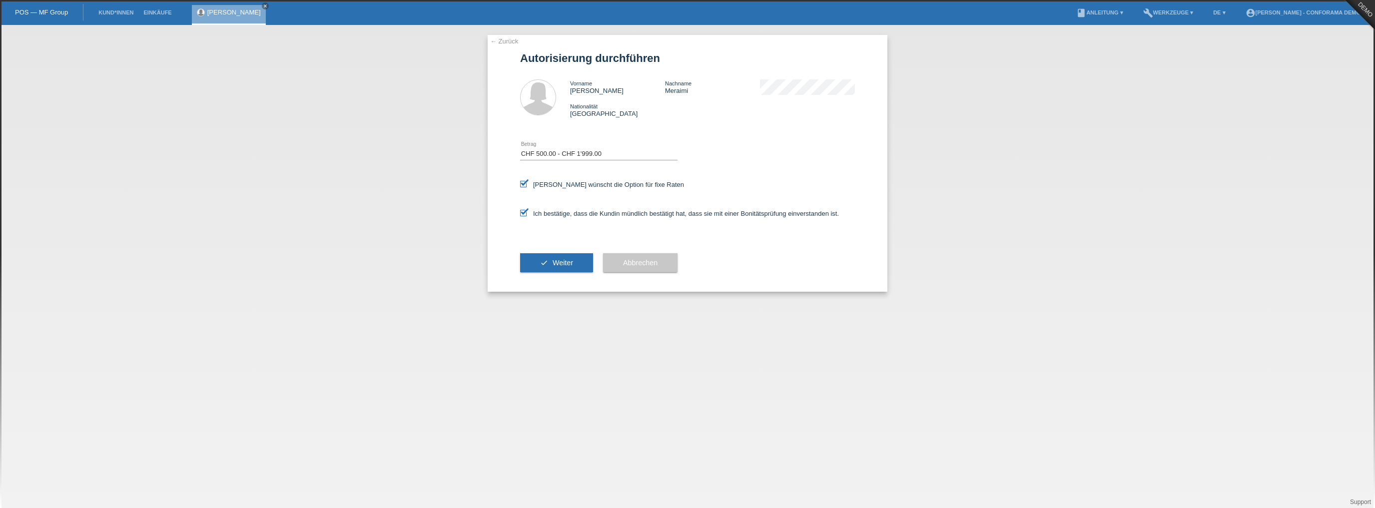
drag, startPoint x: 561, startPoint y: 261, endPoint x: 580, endPoint y: 268, distance: 20.4
click at [562, 263] on span "Weiter" at bounding box center [563, 263] width 20 height 8
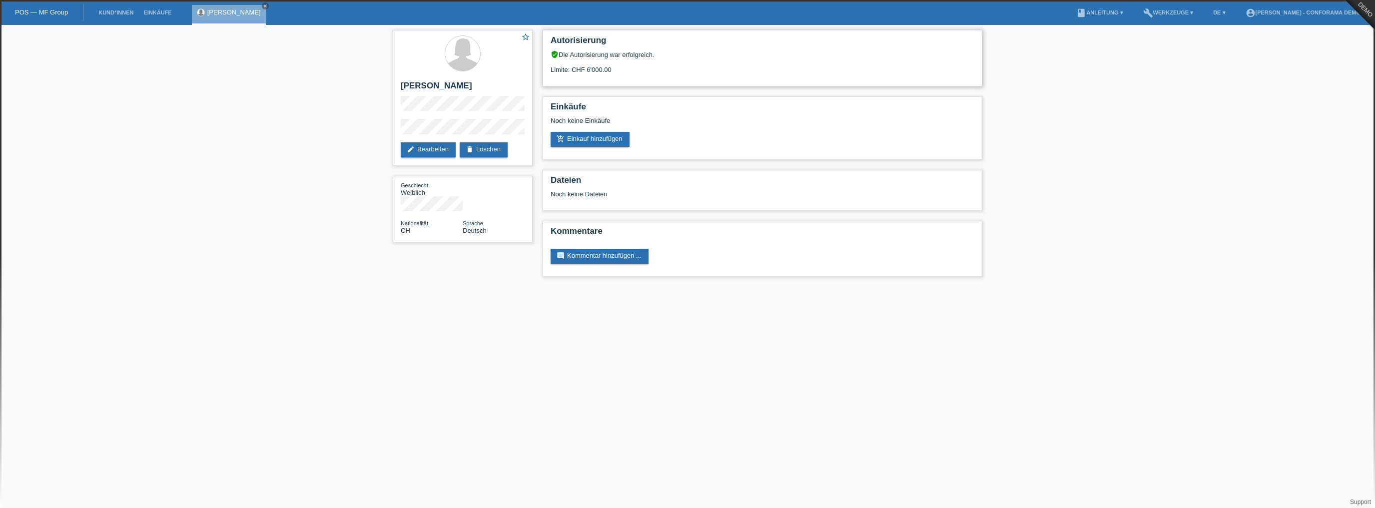
drag, startPoint x: 546, startPoint y: 53, endPoint x: 672, endPoint y: 53, distance: 125.9
click at [672, 53] on div "Autorisierung verified_user Die Autorisierung war erfolgreich. Limite: CHF 6'00…" at bounding box center [763, 58] width 440 height 56
click at [666, 78] on div "Autorisierung verified_user Die Autorisierung war erfolgreich. Limite: CHF 6'00…" at bounding box center [763, 58] width 440 height 56
click at [670, 77] on div "Autorisierung verified_user Die Autorisierung war erfolgreich. Limite: CHF 6'00…" at bounding box center [763, 58] width 440 height 56
drag, startPoint x: 646, startPoint y: 68, endPoint x: 542, endPoint y: 66, distance: 103.5
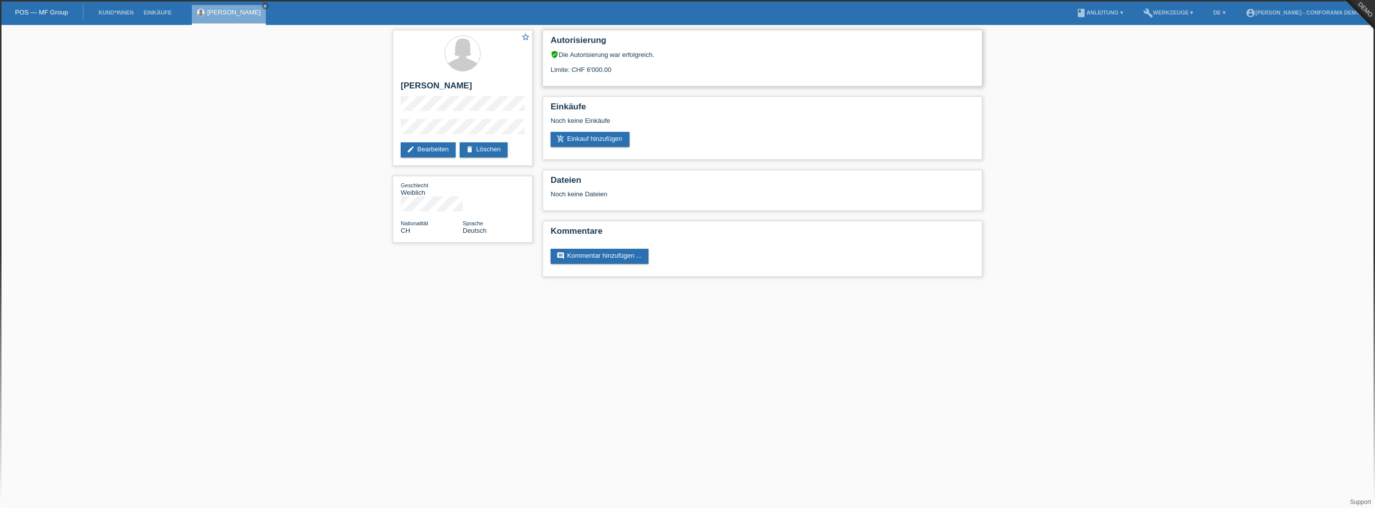
click at [543, 66] on div "Autorisierung verified_user Die Autorisierung war erfolgreich. Limite: CHF 6'00…" at bounding box center [763, 58] width 440 height 56
click at [706, 69] on div "Limite: CHF 6'000.00" at bounding box center [763, 65] width 424 height 15
click at [676, 81] on div "Autorisierung verified_user Die Autorisierung war erfolgreich. Limite: CHF 6'00…" at bounding box center [763, 58] width 440 height 56
click at [582, 141] on link "add_shopping_cart Einkauf hinzufügen" at bounding box center [590, 139] width 79 height 15
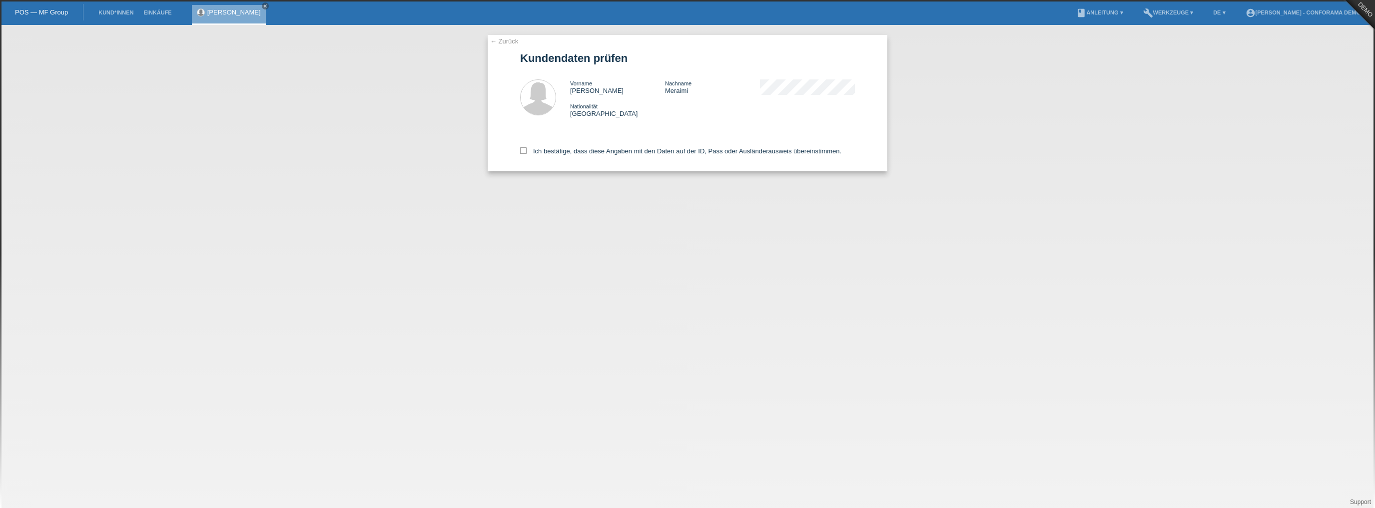
drag, startPoint x: 698, startPoint y: 150, endPoint x: 936, endPoint y: 180, distance: 239.3
click at [936, 180] on div "← Zurück Kundendaten prüfen Vorname [PERSON_NAME] Nachname [PERSON_NAME] Nation…" at bounding box center [687, 266] width 1375 height 483
click at [887, 214] on div "← Zurück Kundendaten prüfen Vorname Sonia Nachname Meraimi Nationalität Schweiz" at bounding box center [687, 266] width 1375 height 483
click at [528, 146] on div "Ich bestätige, dass diese Angaben mit den Daten auf der ID, Pass oder Ausländer…" at bounding box center [687, 149] width 335 height 44
click at [527, 151] on label "Ich bestätige, dass diese Angaben mit den Daten auf der ID, Pass oder Ausländer…" at bounding box center [680, 150] width 321 height 7
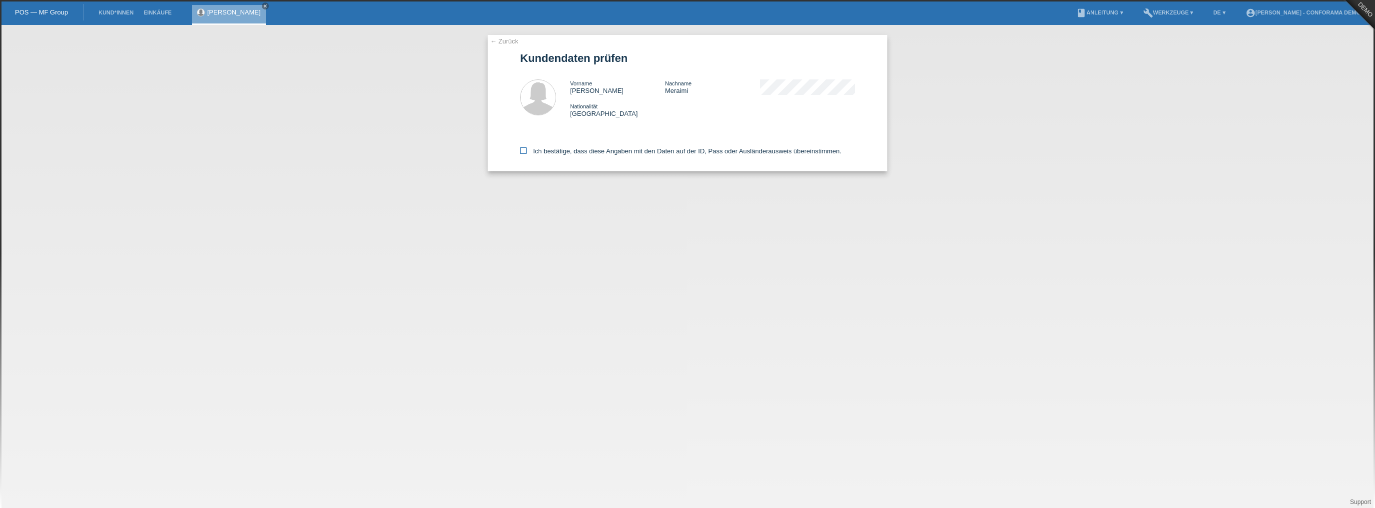
click at [527, 151] on input "Ich bestätige, dass diese Angaben mit den Daten auf der ID, Pass oder Ausländer…" at bounding box center [523, 150] width 6 height 6
checkbox input "true"
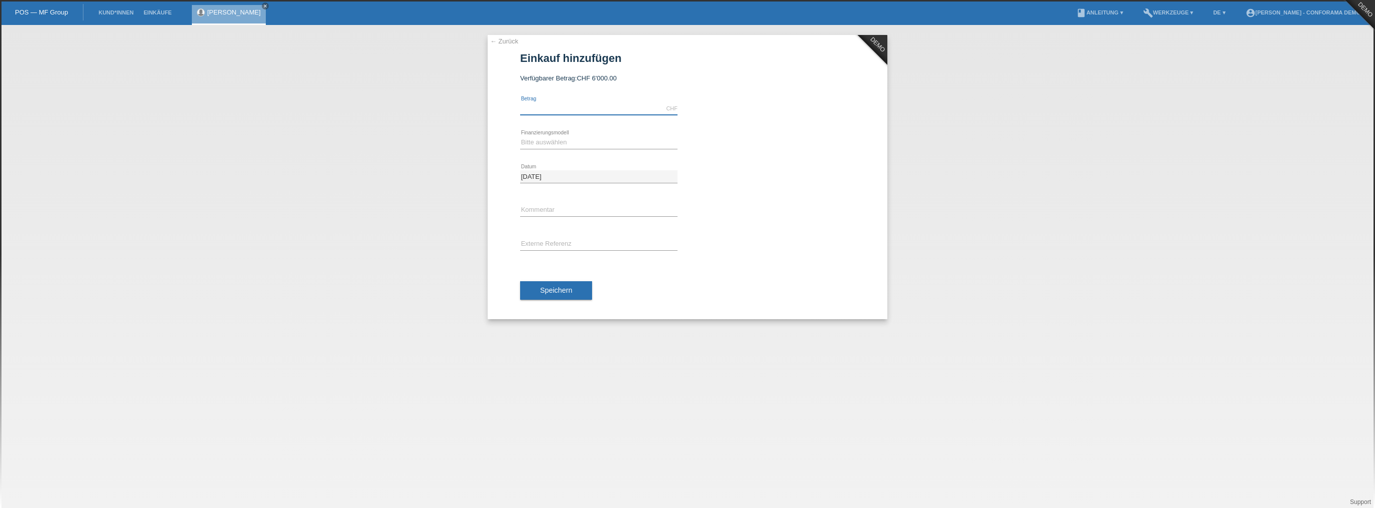
click at [588, 105] on input "text" at bounding box center [598, 108] width 157 height 12
type input "5000.00"
click at [545, 144] on select "Bitte auswählen Kauf auf Rechnung mit Teilzahlungsoption Fixe Raten" at bounding box center [598, 142] width 157 height 12
select select "212"
click at [520, 136] on select "Bitte auswählen Kauf auf Rechnung mit Teilzahlungsoption Fixe Raten" at bounding box center [598, 142] width 157 height 12
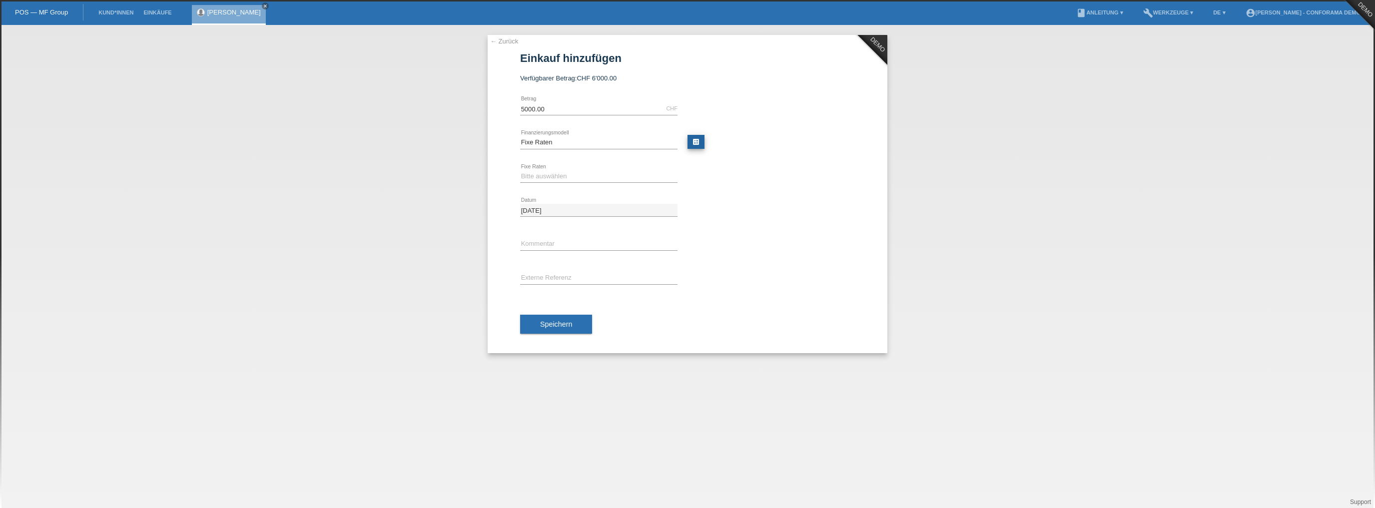
click at [692, 142] on link "calculate" at bounding box center [696, 142] width 17 height 14
type input "5000.00"
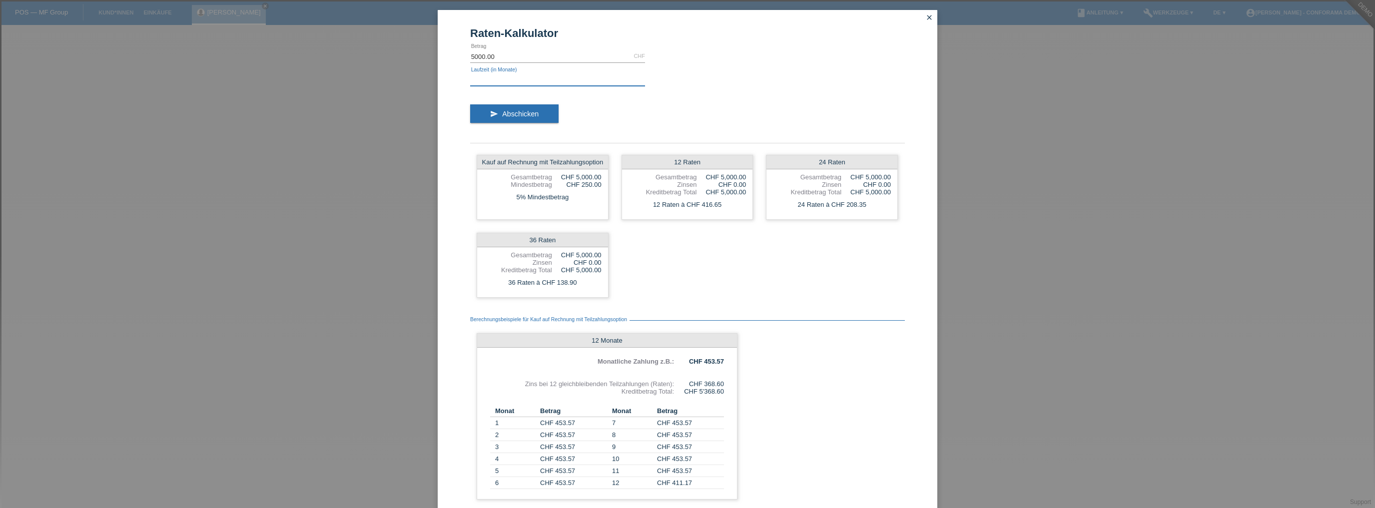
click at [500, 78] on input "text" at bounding box center [557, 79] width 175 height 12
type input "36"
click at [544, 119] on button "send Abschicken" at bounding box center [514, 113] width 88 height 19
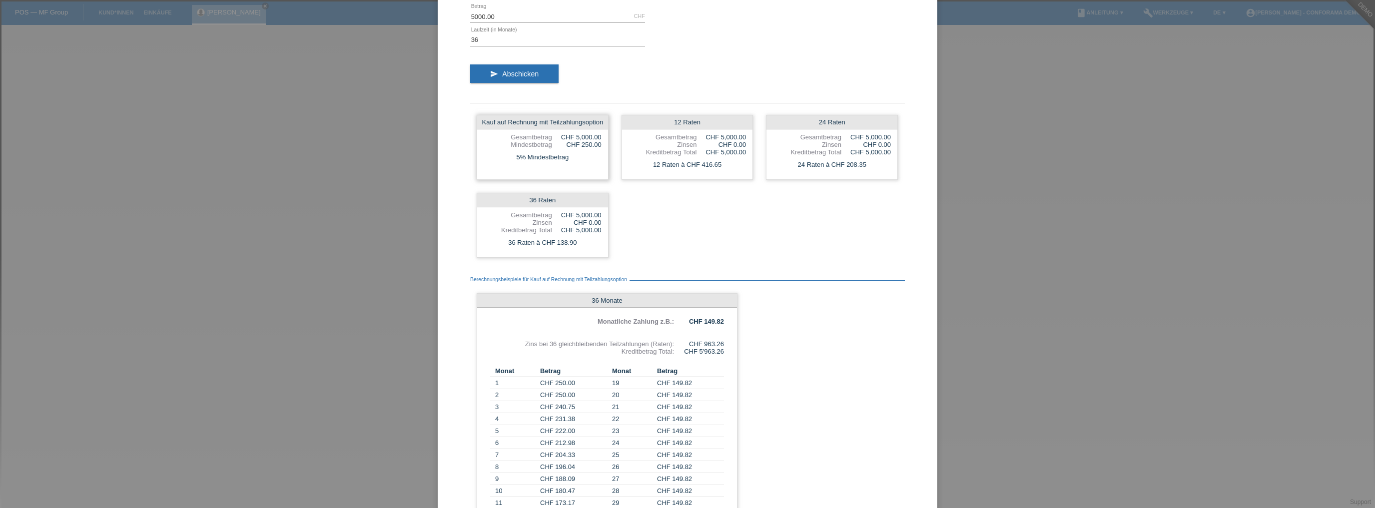
drag, startPoint x: 577, startPoint y: 154, endPoint x: 570, endPoint y: 162, distance: 10.6
click at [576, 156] on div "5% Mindestbetrag" at bounding box center [542, 157] width 131 height 13
drag, startPoint x: 561, startPoint y: 160, endPoint x: 473, endPoint y: 162, distance: 88.0
click at [473, 162] on div "Kauf auf Rechnung mit Teilzahlungsoption Gesamtbetrag CHF 5,000.00 Mindestbetra…" at bounding box center [687, 186] width 435 height 156
click at [529, 164] on div "Kauf auf Rechnung mit Teilzahlungsoption Gesamtbetrag CHF 5,000.00 Mindestbetra…" at bounding box center [543, 147] width 132 height 65
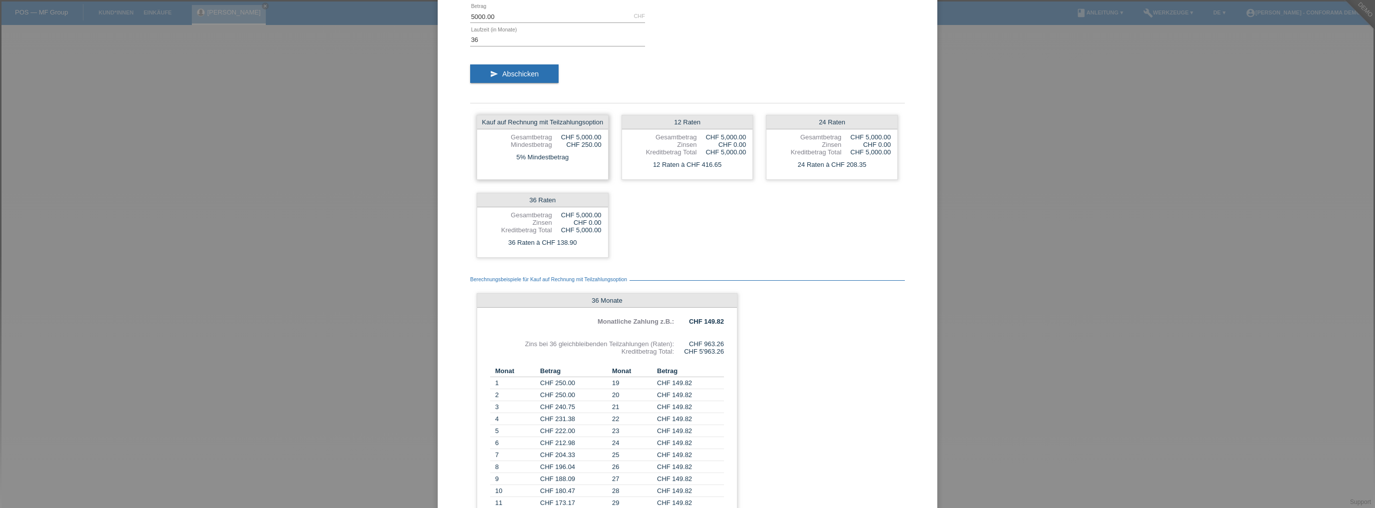
click at [567, 150] on div "Kauf auf Rechnung mit Teilzahlungsoption Gesamtbetrag CHF 5,000.00 Mindestbetra…" at bounding box center [543, 147] width 132 height 65
drag, startPoint x: 513, startPoint y: 144, endPoint x: 596, endPoint y: 148, distance: 82.6
click at [602, 145] on div "Kauf auf Rechnung mit Teilzahlungsoption Gesamtbetrag CHF 5,000.00 Mindestbetra…" at bounding box center [543, 147] width 132 height 65
click at [581, 150] on div "Kauf auf Rechnung mit Teilzahlungsoption Gesamtbetrag CHF 5,000.00 Mindestbetra…" at bounding box center [543, 147] width 132 height 65
drag, startPoint x: 580, startPoint y: 143, endPoint x: 601, endPoint y: 146, distance: 21.2
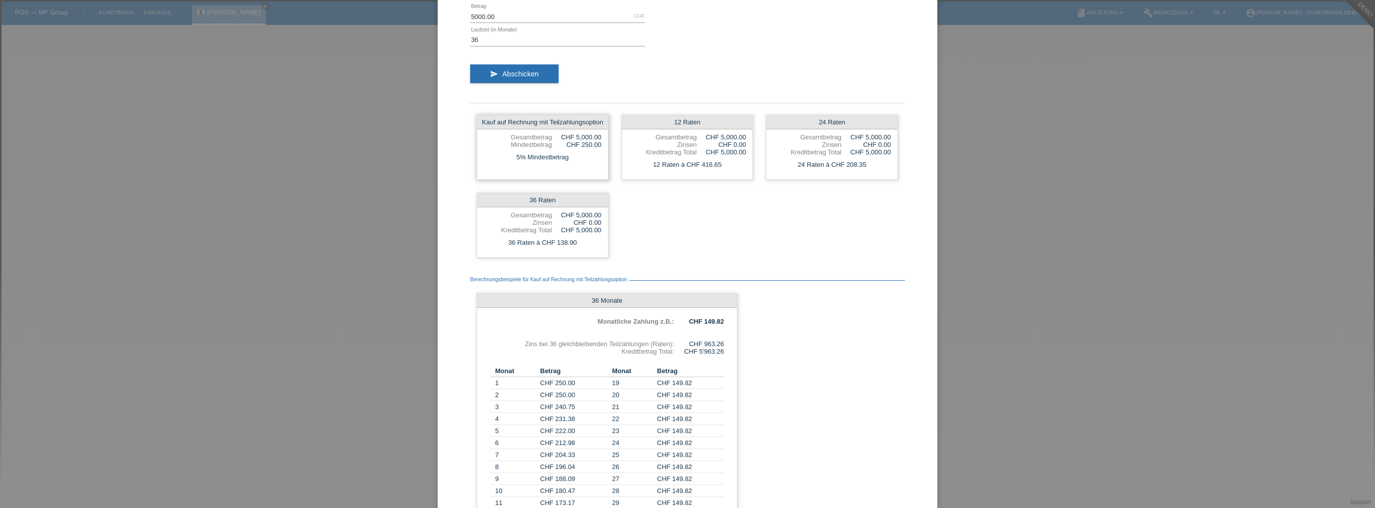
click at [602, 143] on div "Kauf auf Rechnung mit Teilzahlungsoption Gesamtbetrag CHF 5,000.00 Mindestbetra…" at bounding box center [543, 147] width 132 height 65
click at [668, 141] on div "Zinsen" at bounding box center [663, 144] width 68 height 7
drag, startPoint x: 670, startPoint y: 113, endPoint x: 877, endPoint y: 218, distance: 231.5
click at [905, 204] on div "Raten-Kalkulator 5000.00 CHF error Betrag 36 error Laufzeit (in Monate) send Ab…" at bounding box center [688, 295] width 500 height 650
click at [876, 218] on div "Kauf auf Rechnung mit Teilzahlungsoption Gesamtbetrag CHF 5,000.00 Mindestbetra…" at bounding box center [687, 186] width 435 height 156
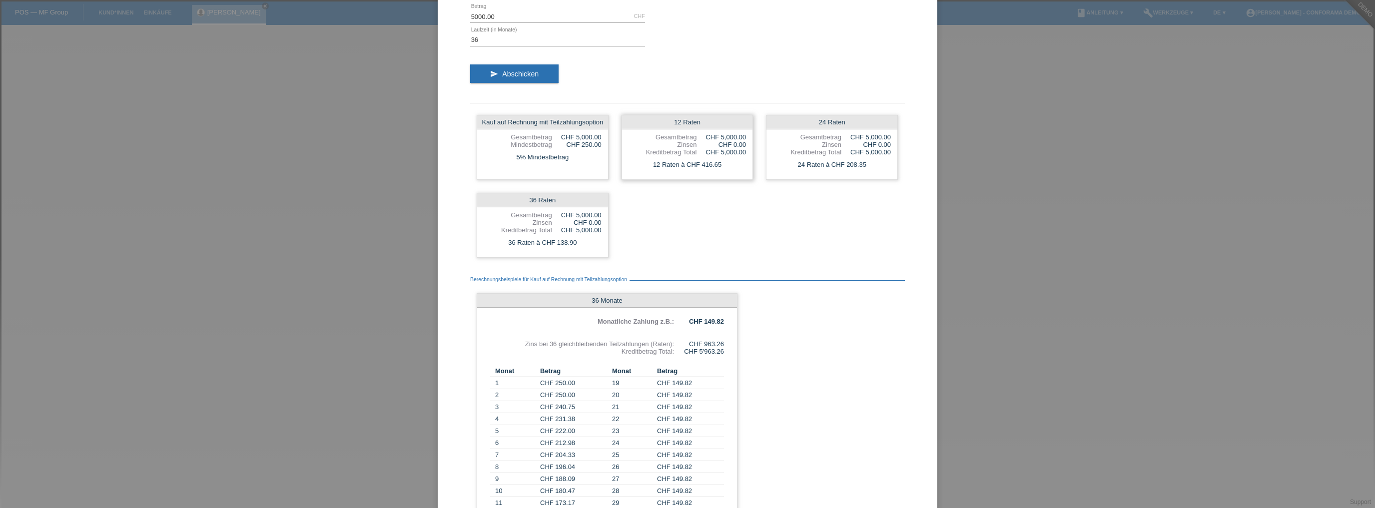
click at [698, 120] on div "12 Raten" at bounding box center [687, 122] width 131 height 14
click at [697, 122] on div "12 Raten" at bounding box center [687, 122] width 131 height 14
drag, startPoint x: 663, startPoint y: 165, endPoint x: 722, endPoint y: 190, distance: 63.9
click at [715, 171] on div "12 Raten à CHF 416.65" at bounding box center [687, 164] width 131 height 13
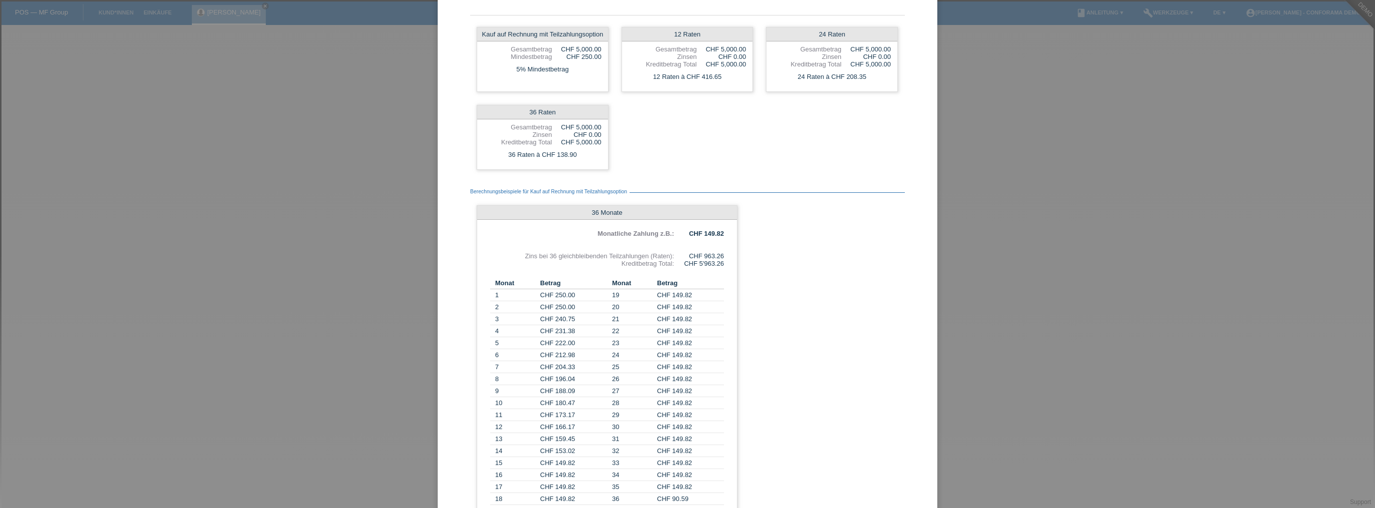
scroll to position [162, 0]
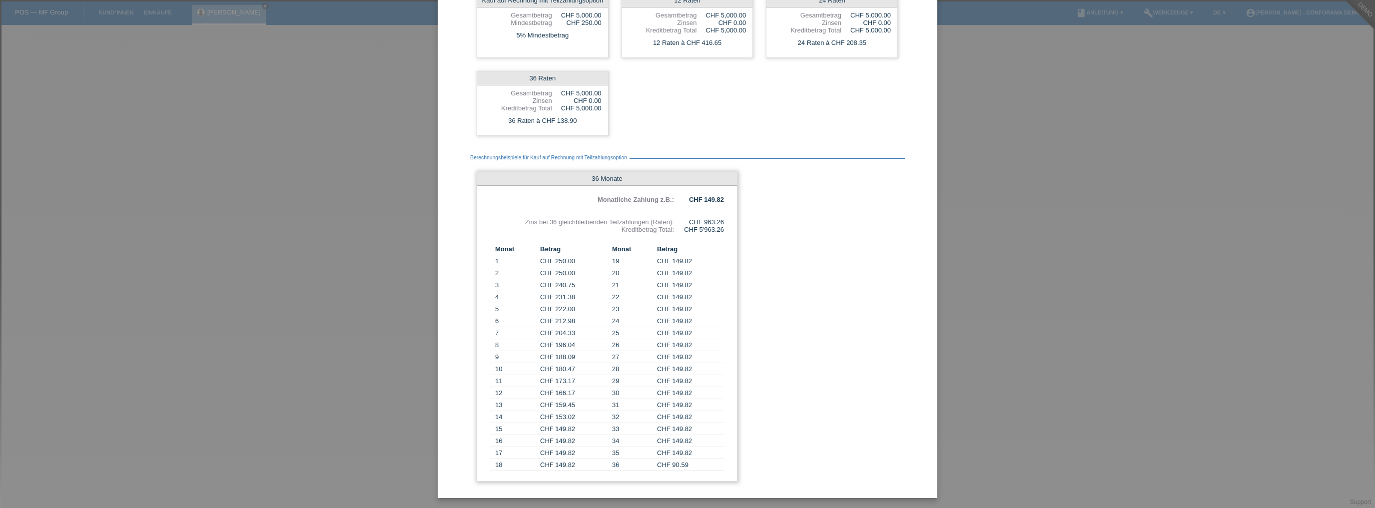
click at [717, 230] on div "CHF 5'963.26" at bounding box center [699, 229] width 50 height 7
click at [721, 226] on div "CHF 5'963.26" at bounding box center [699, 229] width 50 height 7
drag, startPoint x: 684, startPoint y: 220, endPoint x: 633, endPoint y: 214, distance: 51.8
click at [693, 221] on div "CHF 963.26" at bounding box center [699, 221] width 50 height 7
click at [727, 222] on div "36 Monate Monatliche Zahlung z.B.: CHF 149.82 Zins bei 36 gleichbleibenden Teil…" at bounding box center [607, 326] width 261 height 310
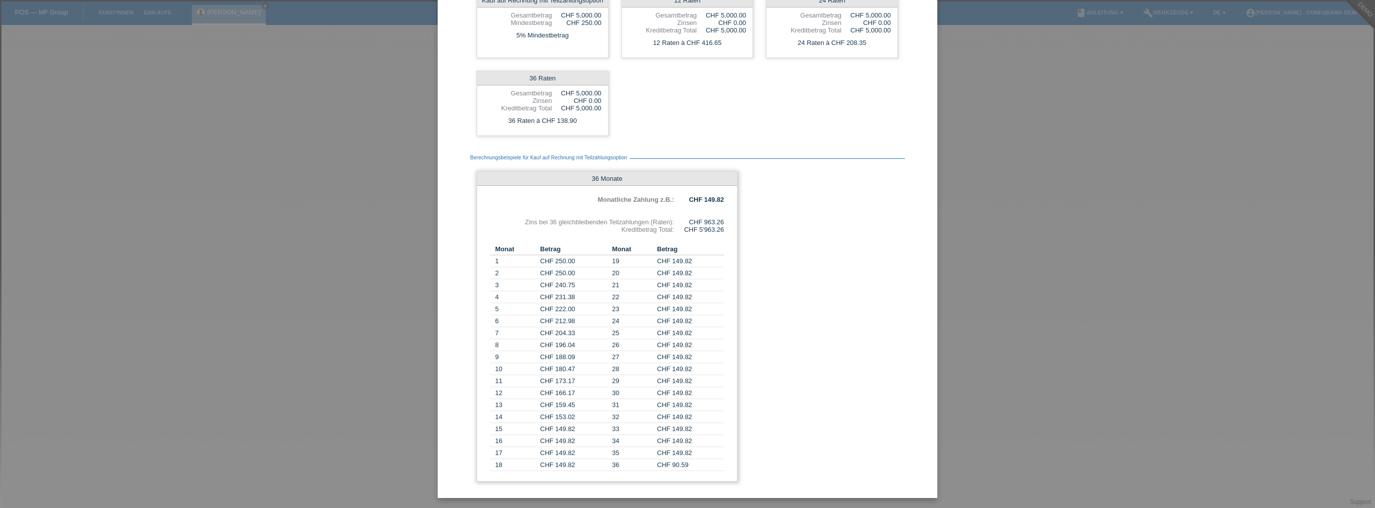
drag, startPoint x: 722, startPoint y: 218, endPoint x: 702, endPoint y: 218, distance: 20.0
click at [700, 218] on div "36 Monate Monatliche Zahlung z.B.: CHF 149.82 Zins bei 36 gleichbleibenden Teil…" at bounding box center [607, 326] width 261 height 310
click at [751, 282] on div "Berechnungsbeispiele für Kauf auf Rechnung mit Teilzahlungsoption 36 Monate Mon…" at bounding box center [687, 315] width 435 height 346
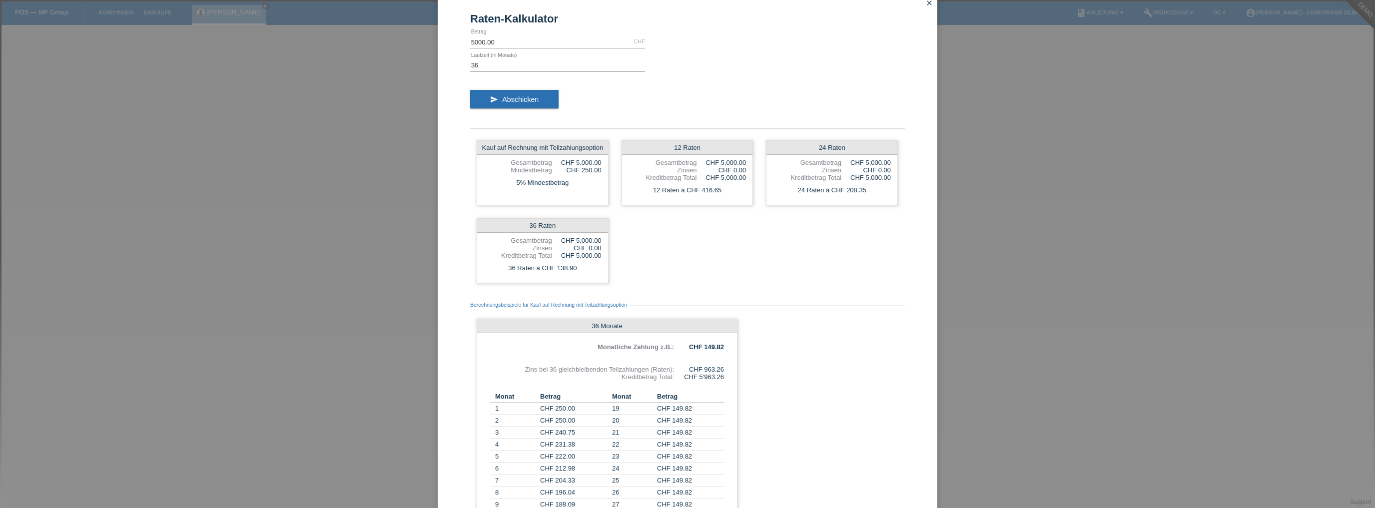
scroll to position [0, 0]
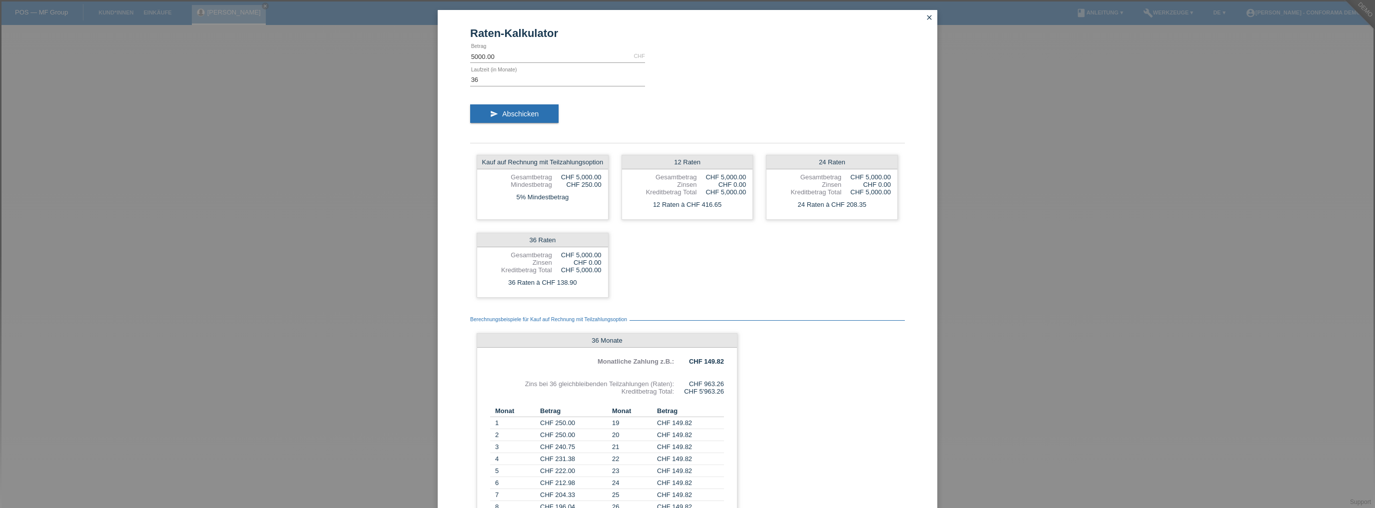
click at [926, 21] on icon "close" at bounding box center [930, 17] width 8 height 8
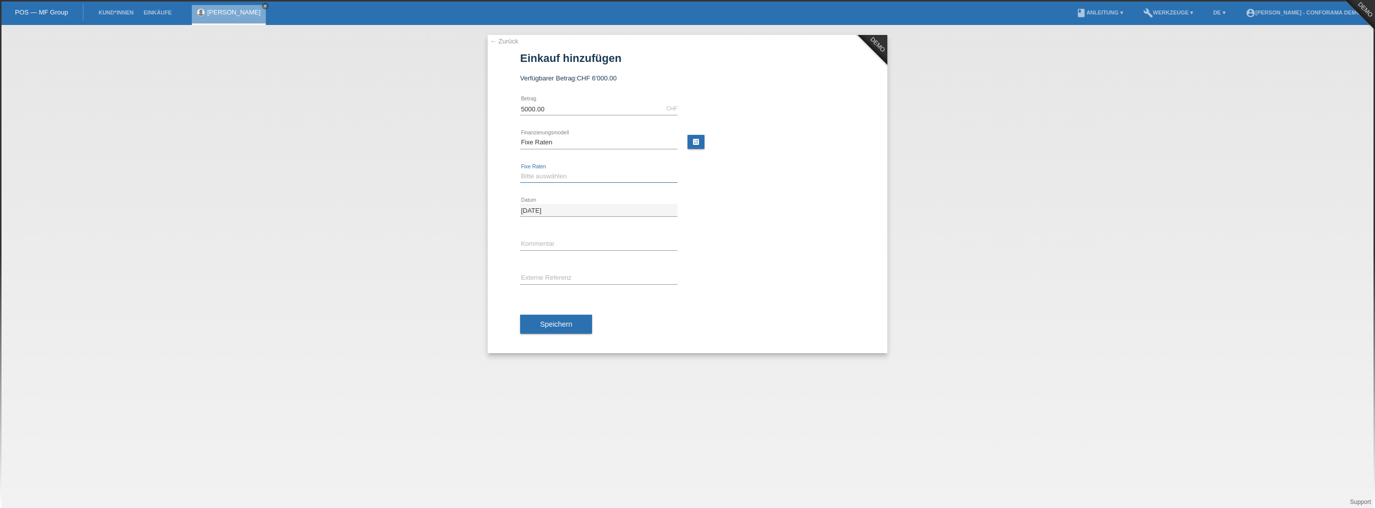
click at [523, 177] on select "Bitte auswählen 12 Raten 24 Raten 36 Raten" at bounding box center [598, 176] width 157 height 12
click at [588, 146] on select "Bitte auswählen Kauf auf Rechnung mit Teilzahlungsoption Fixe Raten" at bounding box center [598, 142] width 157 height 12
click at [520, 136] on select "Bitte auswählen Kauf auf Rechnung mit Teilzahlungsoption Fixe Raten" at bounding box center [598, 142] width 157 height 12
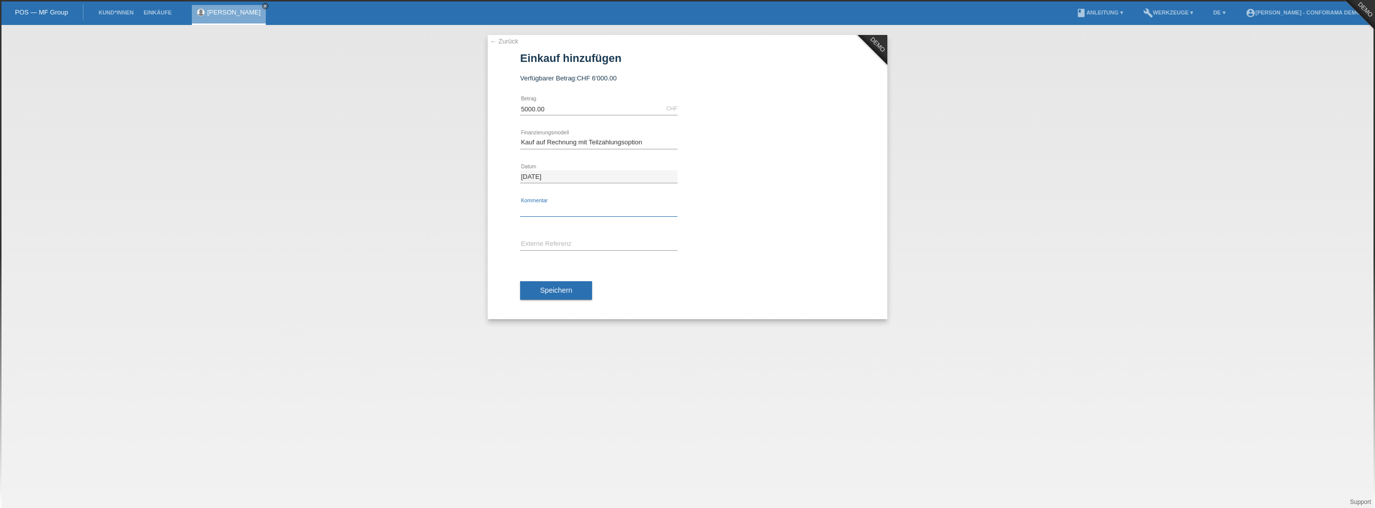
click at [571, 211] on input "text" at bounding box center [598, 210] width 157 height 12
click at [614, 141] on select "Bitte auswählen Kauf auf Rechnung mit Teilzahlungsoption Fixe Raten" at bounding box center [598, 142] width 157 height 12
select select "212"
click at [520, 136] on select "Bitte auswählen Kauf auf Rechnung mit Teilzahlungsoption Fixe Raten" at bounding box center [598, 142] width 157 height 12
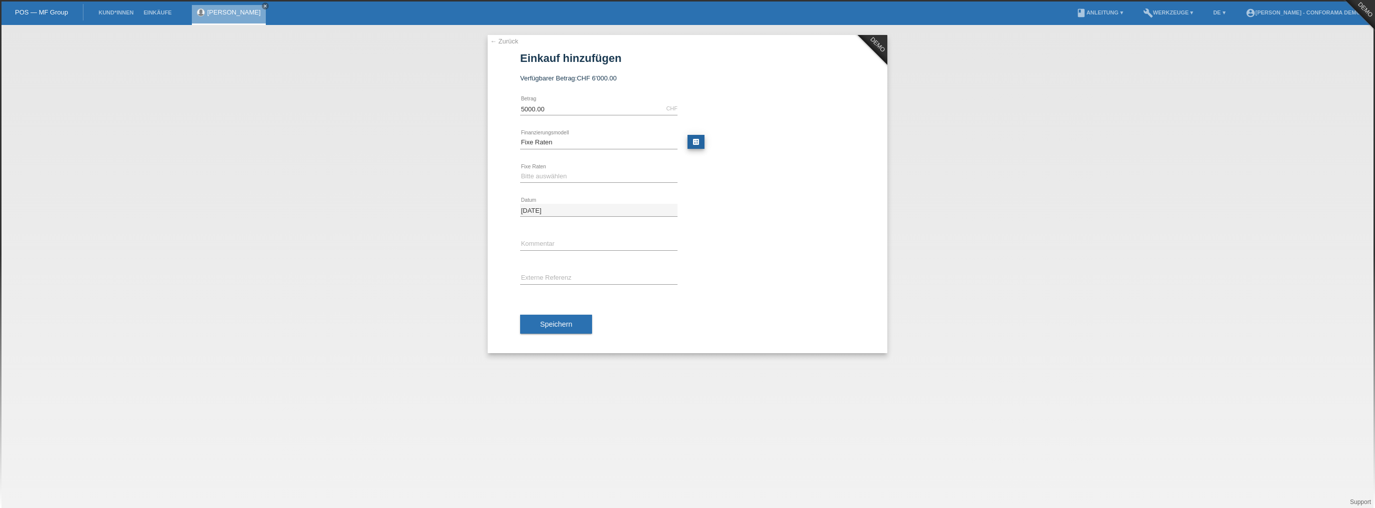
click at [688, 139] on link "calculate" at bounding box center [696, 142] width 17 height 14
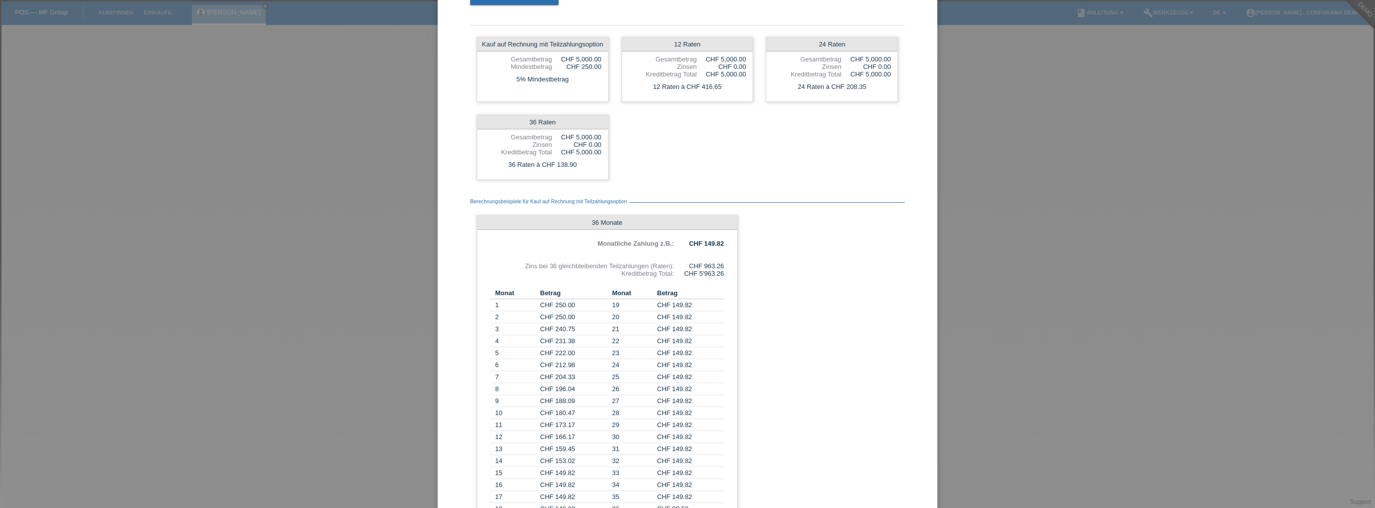
scroll to position [120, 0]
click at [459, 116] on div "Raten-Kalkulator 5000.00 CHF error Betrag 36 error Laufzeit (in Monate) send Ab…" at bounding box center [688, 215] width 500 height 650
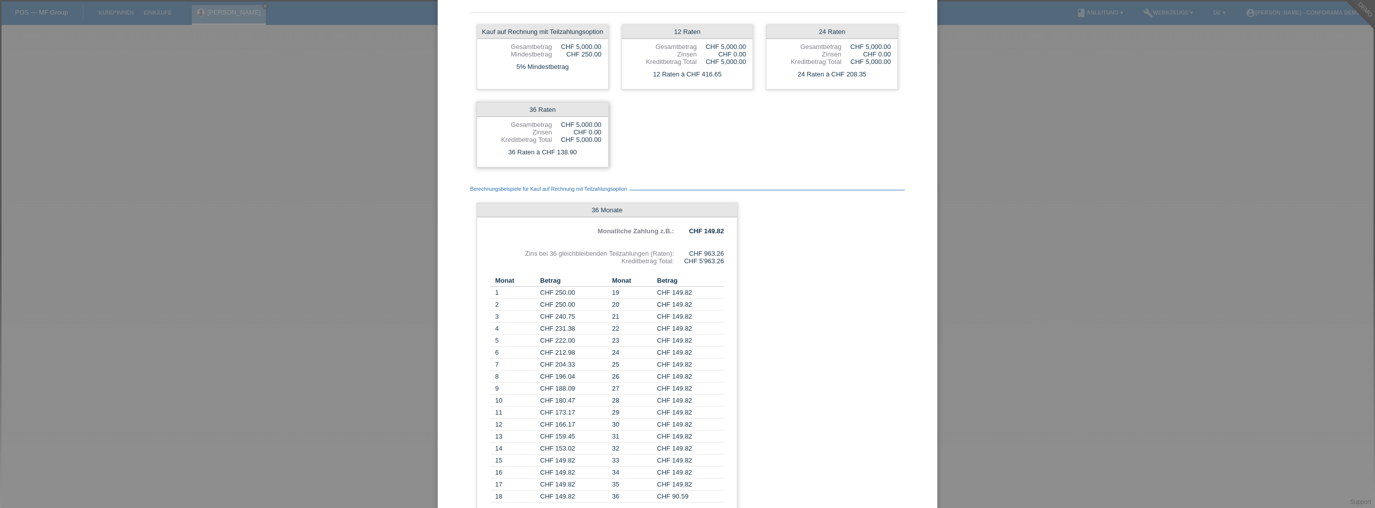
scroll to position [122, 0]
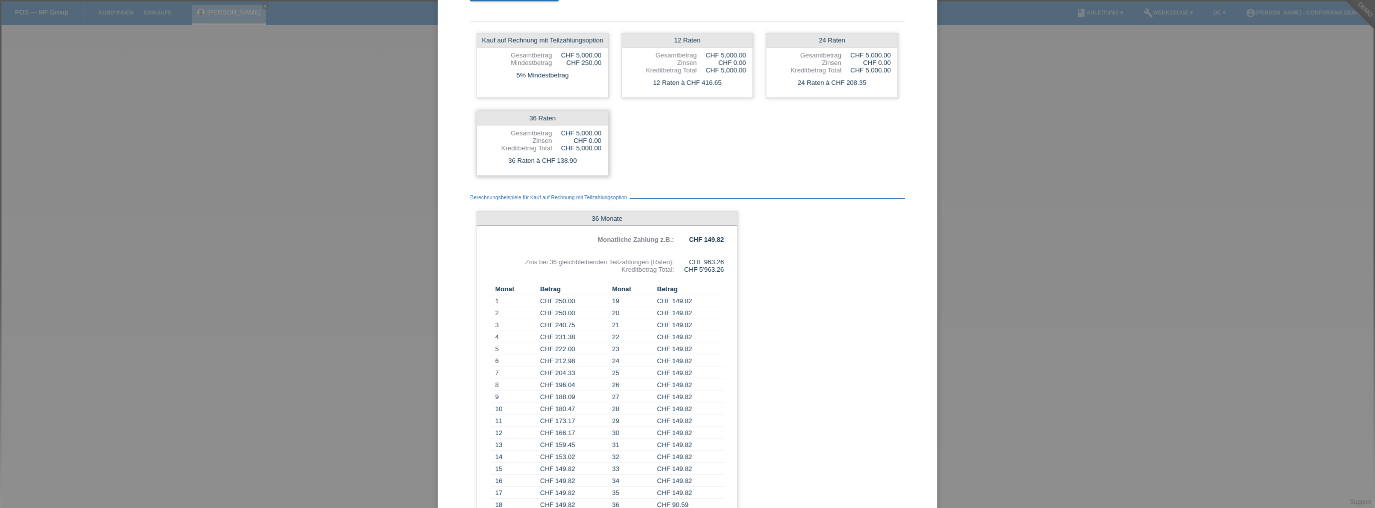
drag, startPoint x: 582, startPoint y: 160, endPoint x: 541, endPoint y: 156, distance: 41.7
click at [540, 156] on div "36 Raten à CHF 138.90" at bounding box center [542, 160] width 131 height 13
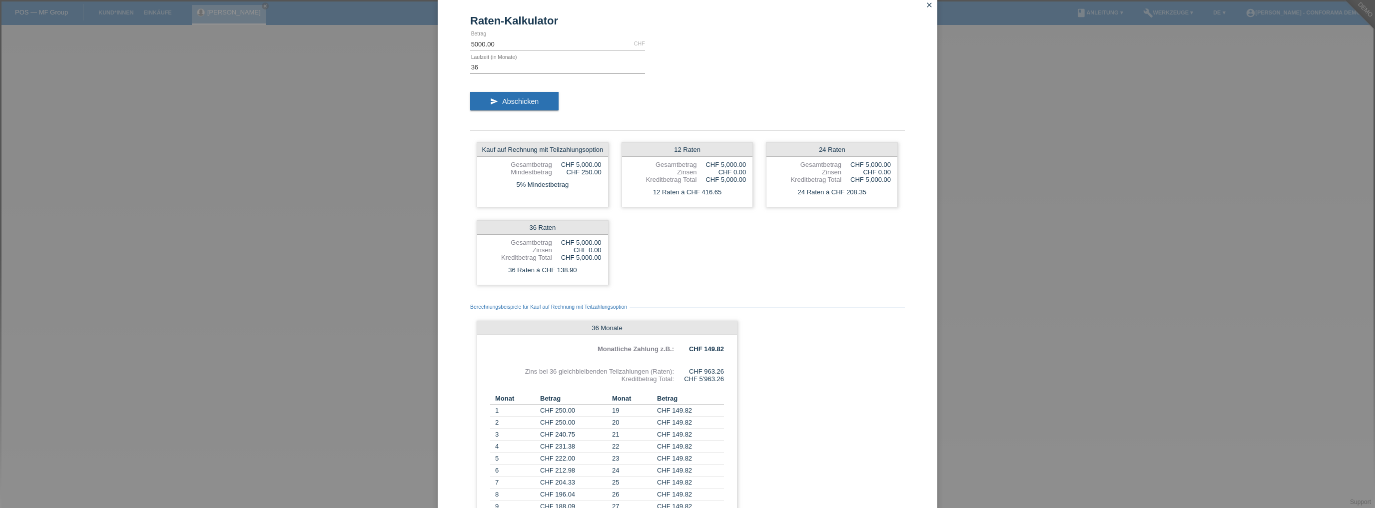
scroll to position [0, 0]
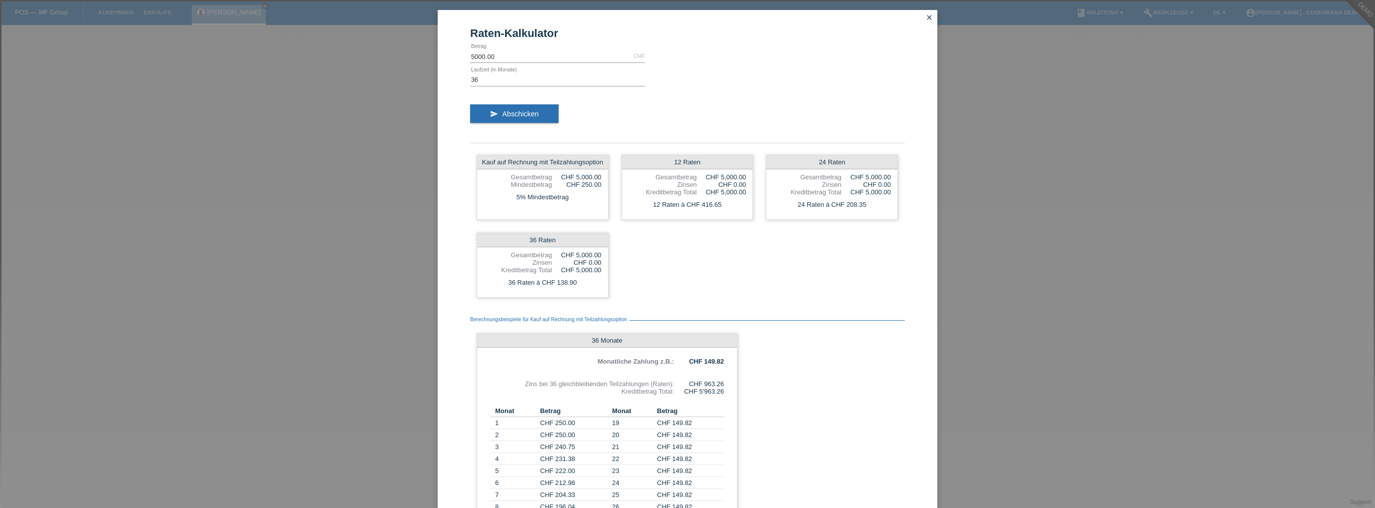
click at [926, 16] on icon "close" at bounding box center [930, 17] width 8 height 8
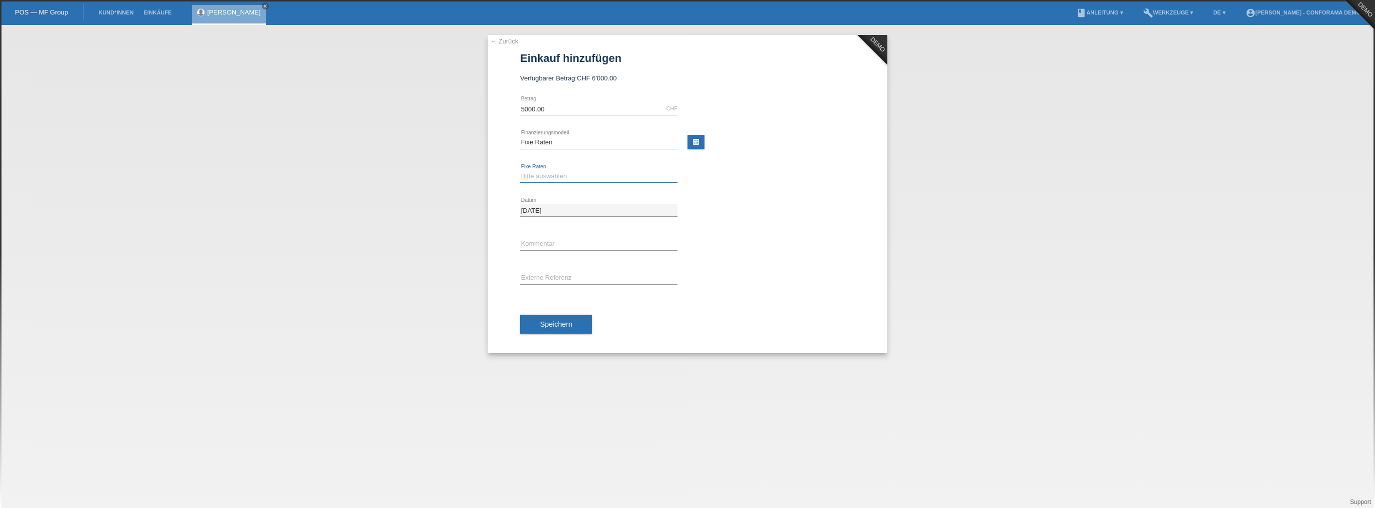
click at [565, 173] on select "Bitte auswählen 12 Raten 24 Raten 36 Raten" at bounding box center [598, 176] width 157 height 12
select select "572"
click at [520, 170] on select "Bitte auswählen 12 Raten 24 Raten 36 Raten" at bounding box center [598, 176] width 157 height 12
click at [560, 243] on input "text" at bounding box center [598, 244] width 157 height 12
click at [588, 224] on div "12.08.2025 error Datum" at bounding box center [598, 210] width 157 height 34
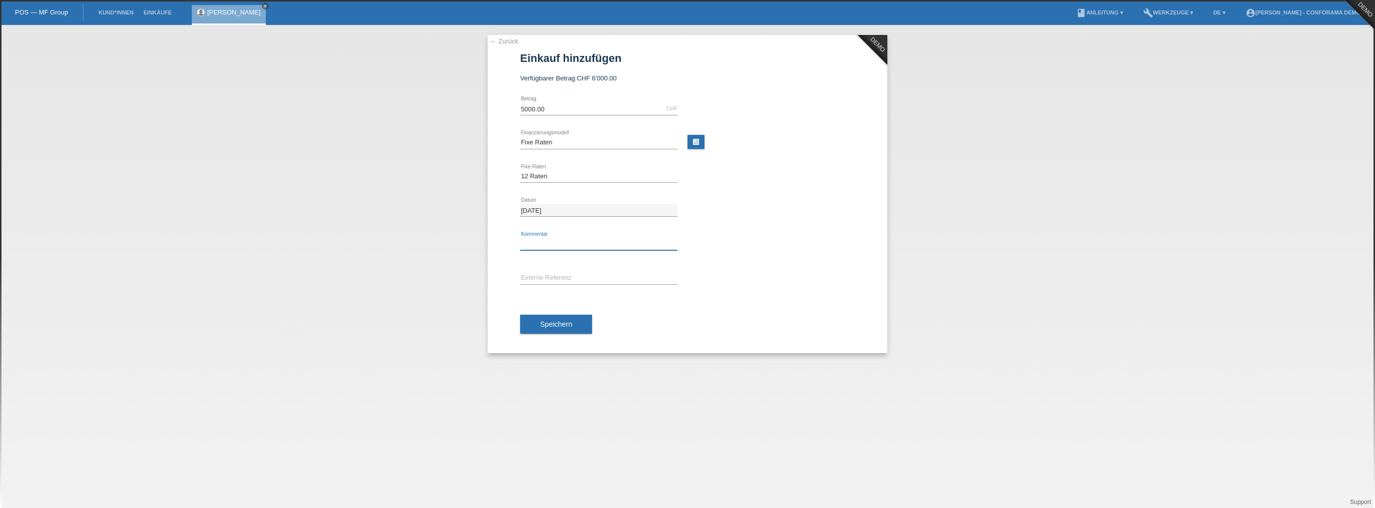
drag, startPoint x: 590, startPoint y: 242, endPoint x: 592, endPoint y: 248, distance: 6.3
click at [590, 242] on input "text" at bounding box center [598, 244] width 157 height 12
type input "N° bon de réservation (acompte)"
click at [630, 282] on input "text" at bounding box center [598, 278] width 157 height 12
click at [528, 269] on div "error Externe Referenz" at bounding box center [598, 278] width 157 height 34
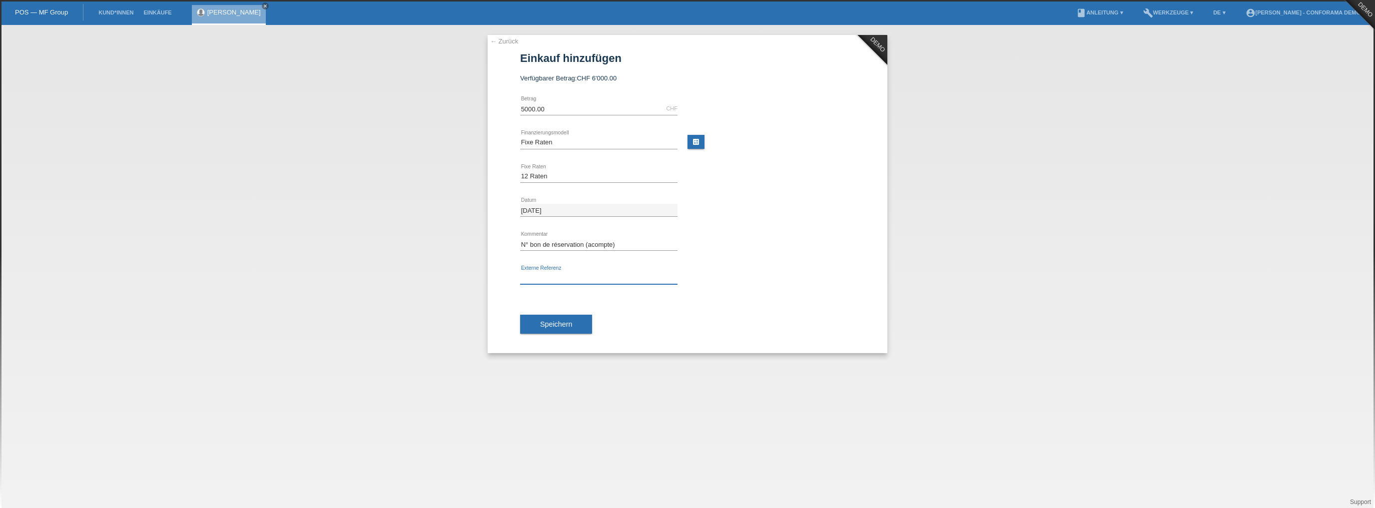
click at [554, 276] on input "text" at bounding box center [598, 278] width 157 height 12
type input "Numéro client Cap Info"
click at [608, 276] on input "Numéro client Cap Info" at bounding box center [598, 278] width 157 height 12
click at [535, 330] on button "Speichern" at bounding box center [556, 324] width 72 height 19
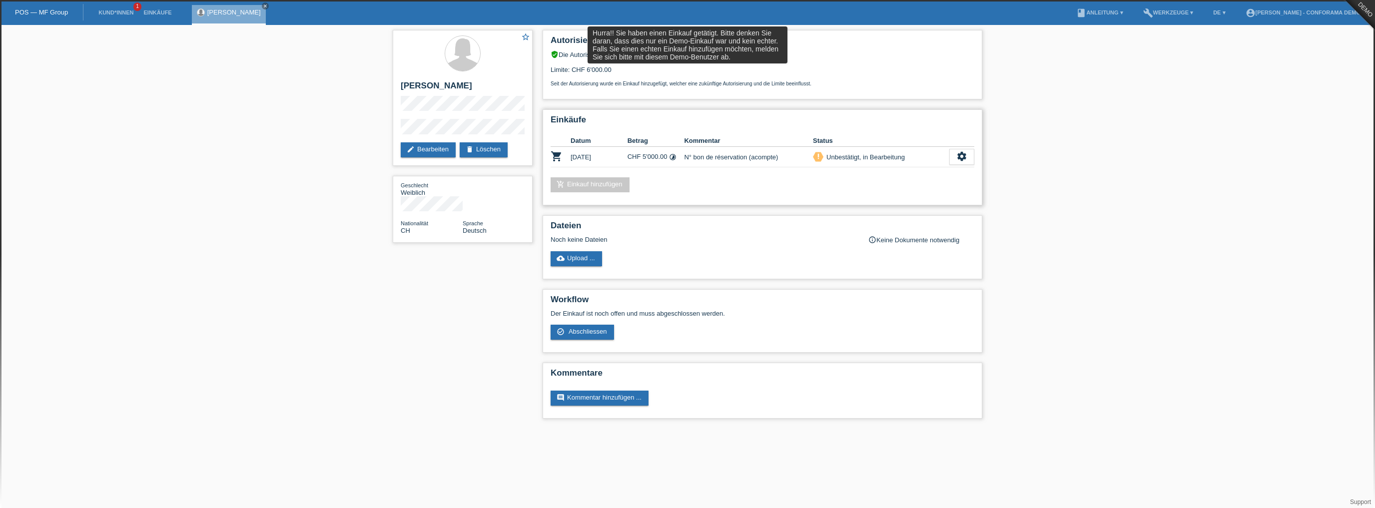
click at [747, 180] on div "add_shopping_cart Einkauf hinzufügen" at bounding box center [763, 184] width 424 height 15
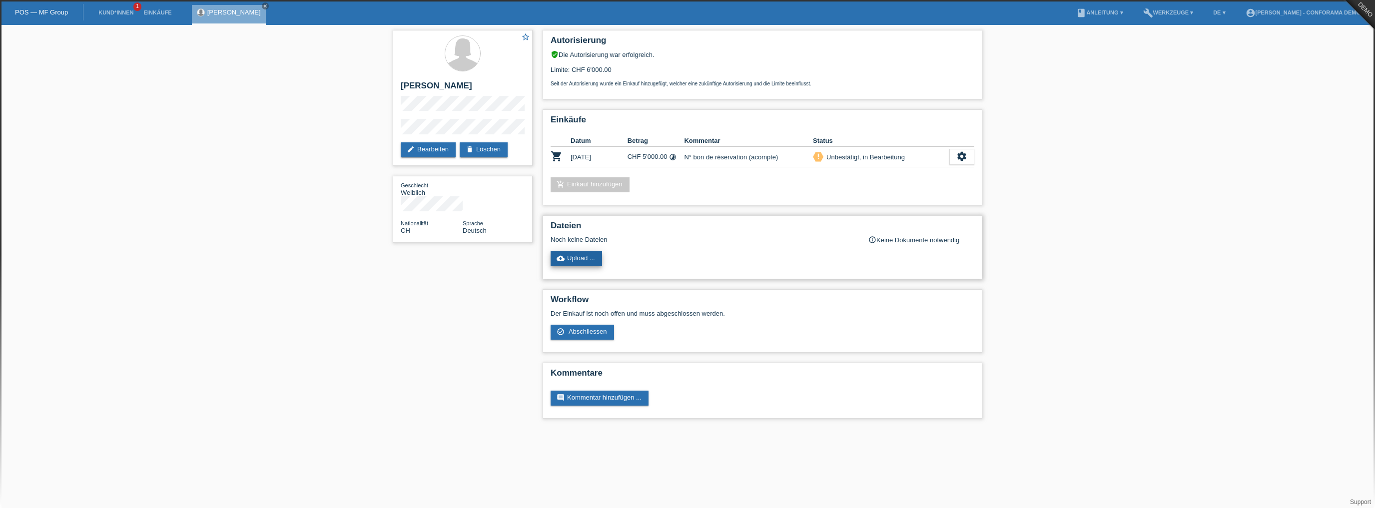
click at [583, 257] on link "cloud_upload Upload ..." at bounding box center [576, 258] width 51 height 15
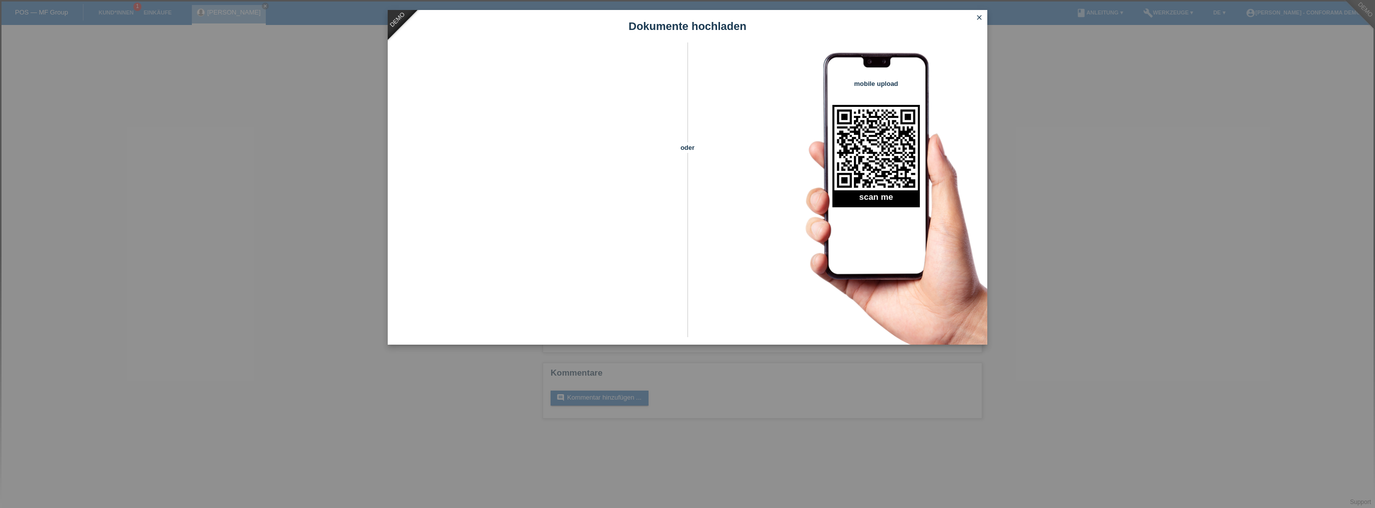
click at [980, 19] on icon "close" at bounding box center [979, 17] width 8 height 8
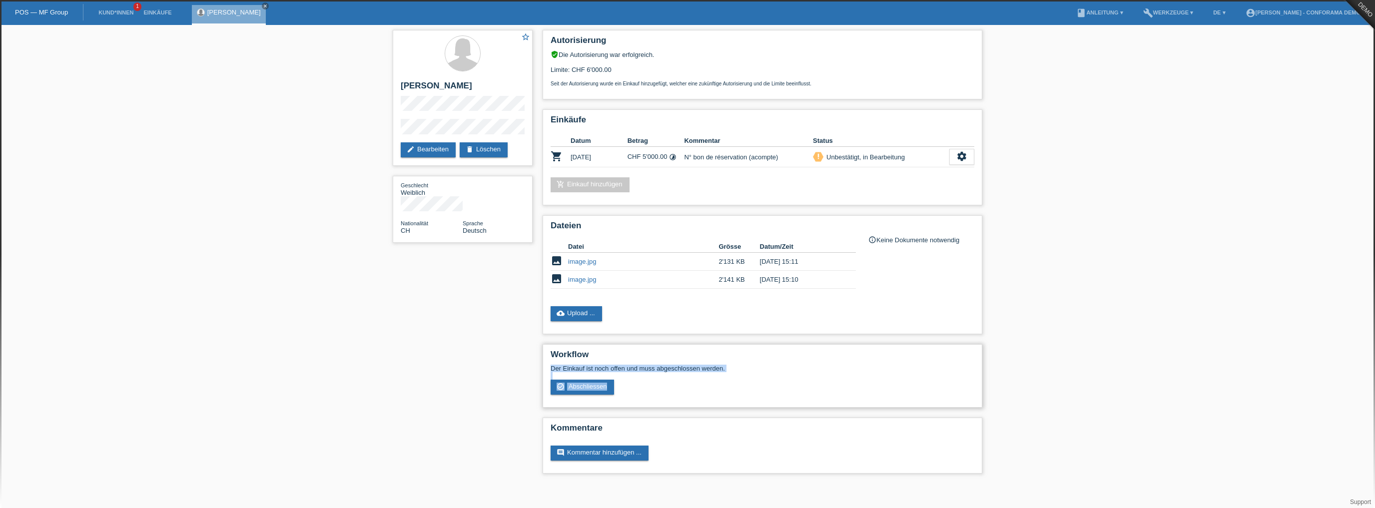
drag, startPoint x: 551, startPoint y: 370, endPoint x: 758, endPoint y: 381, distance: 207.2
click at [758, 381] on div "Der Einkauf ist noch offen und muss abgeschlossen werden. check_circle_outline …" at bounding box center [763, 380] width 424 height 30
drag, startPoint x: 627, startPoint y: 382, endPoint x: 610, endPoint y: 385, distance: 17.2
click at [628, 384] on div "Der Einkauf ist noch offen und muss abgeschlossen werden. check_circle_outline …" at bounding box center [763, 380] width 424 height 30
click at [587, 386] on span "Abschliessen" at bounding box center [588, 386] width 38 height 7
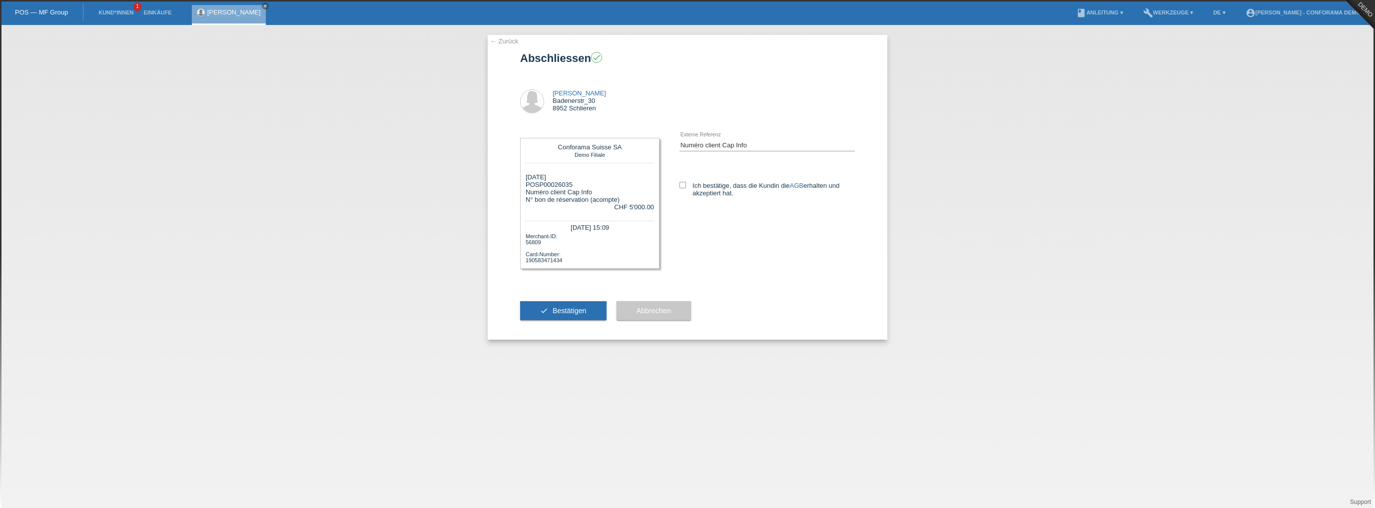
drag, startPoint x: 799, startPoint y: 186, endPoint x: 817, endPoint y: 236, distance: 53.1
click at [799, 186] on link "AGB" at bounding box center [796, 185] width 13 height 7
click at [683, 181] on div "Ich bestätige, dass die Kundin die AGB erhalten und akzeptiert hat." at bounding box center [767, 187] width 175 height 51
click at [683, 183] on icon at bounding box center [683, 185] width 6 height 6
click at [683, 183] on input "Ich bestätige, dass die Kundin die AGB erhalten und akzeptiert hat." at bounding box center [683, 185] width 6 height 6
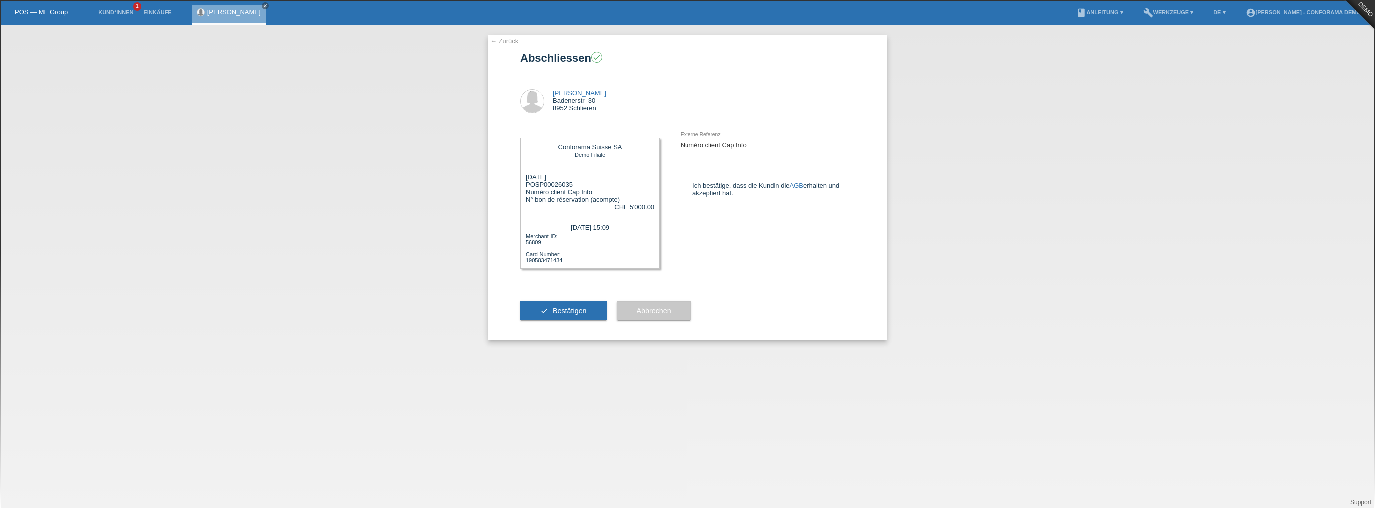
checkbox input "true"
drag, startPoint x: 576, startPoint y: 304, endPoint x: 583, endPoint y: 310, distance: 8.8
click at [577, 304] on button "check Bestätigen" at bounding box center [563, 310] width 86 height 19
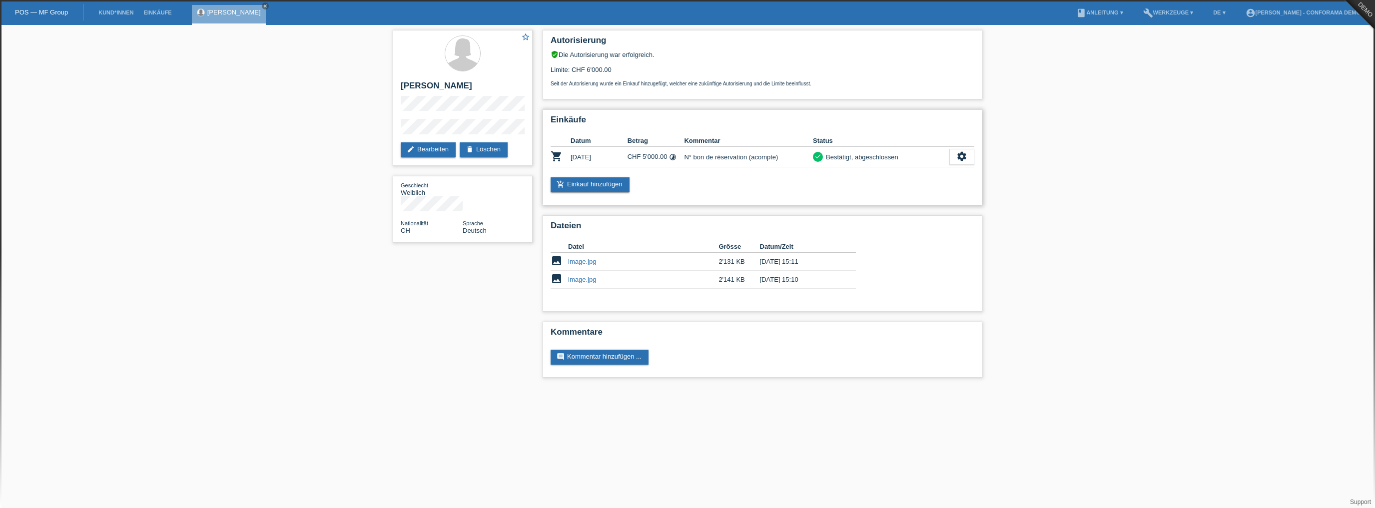
drag, startPoint x: 822, startPoint y: 160, endPoint x: 896, endPoint y: 153, distance: 74.2
click at [896, 153] on div "check Bestätigt, abgeschlossen" at bounding box center [881, 157] width 136 height 10
drag, startPoint x: 769, startPoint y: 295, endPoint x: 764, endPoint y: 300, distance: 7.1
click at [767, 297] on div "Datei Grösse Datum/Zeit image image.jpg 2'131 KB [DATE] 15:11 delete" at bounding box center [710, 267] width 318 height 63
click at [960, 151] on icon "settings" at bounding box center [961, 156] width 11 height 11
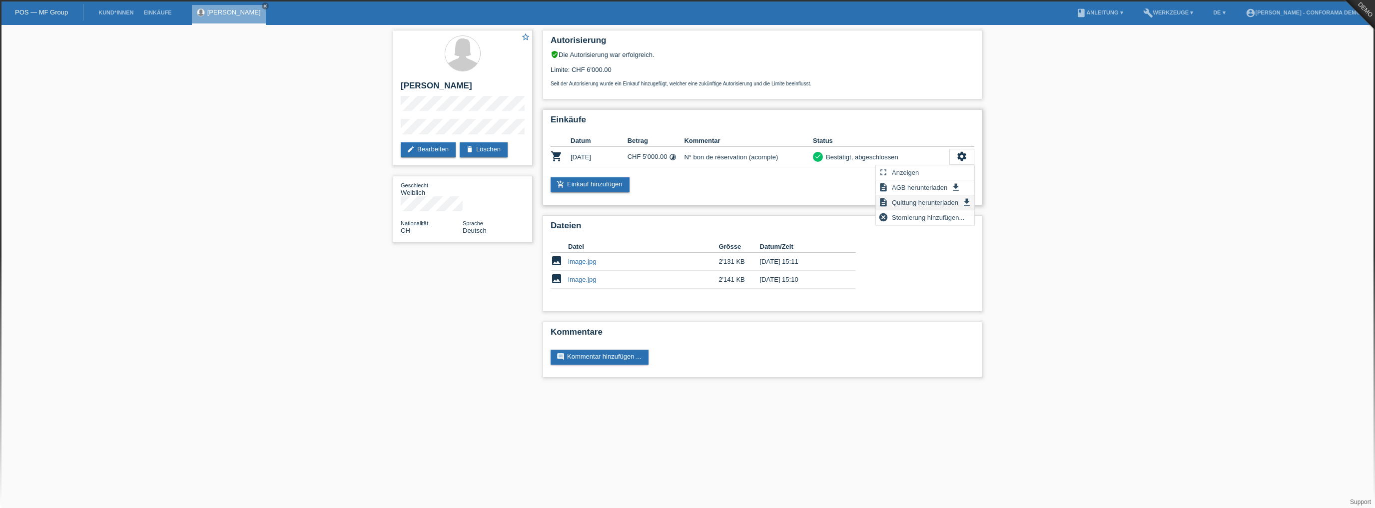
click at [924, 198] on span "Quittung herunterladen" at bounding box center [925, 202] width 69 height 12
click at [962, 154] on icon "settings" at bounding box center [961, 156] width 11 height 11
click at [914, 220] on span "Stornierung hinzufügen..." at bounding box center [928, 217] width 75 height 12
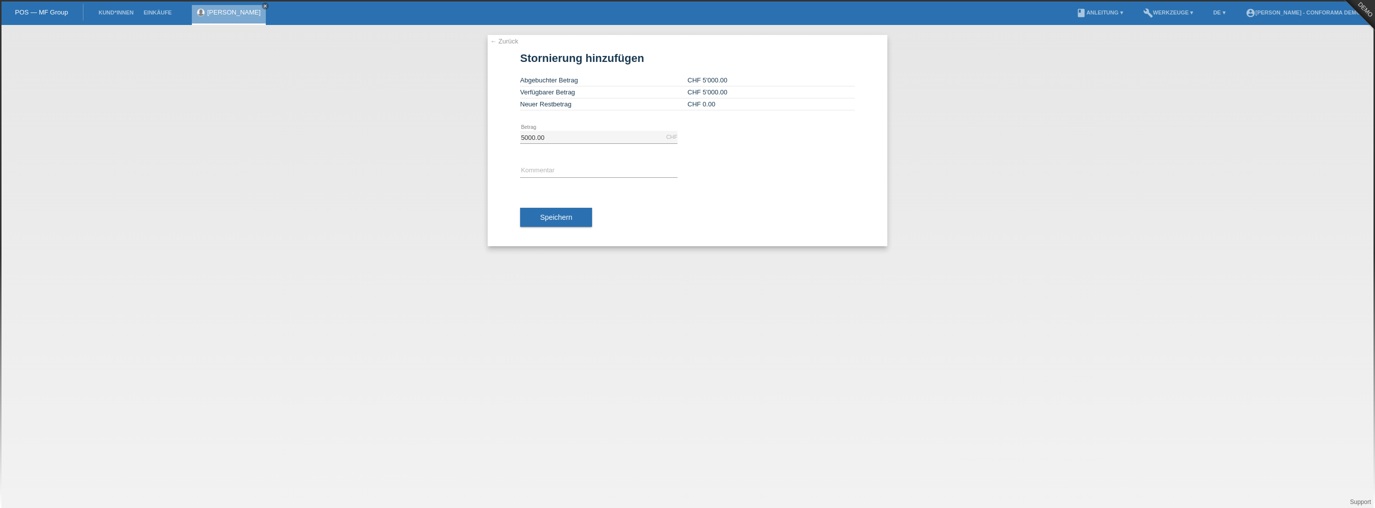
click at [570, 143] on icon at bounding box center [598, 143] width 157 height 0
click at [560, 135] on input "5000.00" at bounding box center [598, 137] width 157 height 12
click at [560, 134] on input "5000.00" at bounding box center [598, 137] width 157 height 12
drag, startPoint x: 560, startPoint y: 134, endPoint x: 581, endPoint y: 138, distance: 21.8
click at [565, 134] on input "5000.00" at bounding box center [598, 137] width 157 height 12
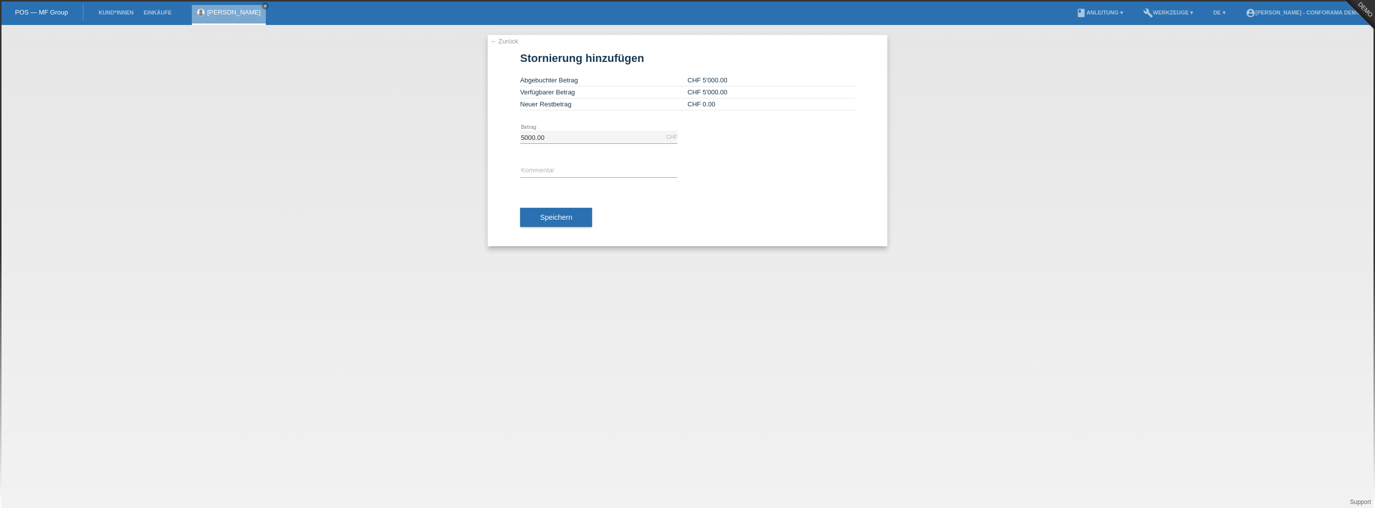
click at [608, 164] on div "error Kommentar" at bounding box center [598, 171] width 157 height 34
click at [613, 174] on input "text" at bounding box center [598, 171] width 157 height 12
type input "Annulation"
click at [558, 218] on span "Speichern" at bounding box center [556, 217] width 32 height 8
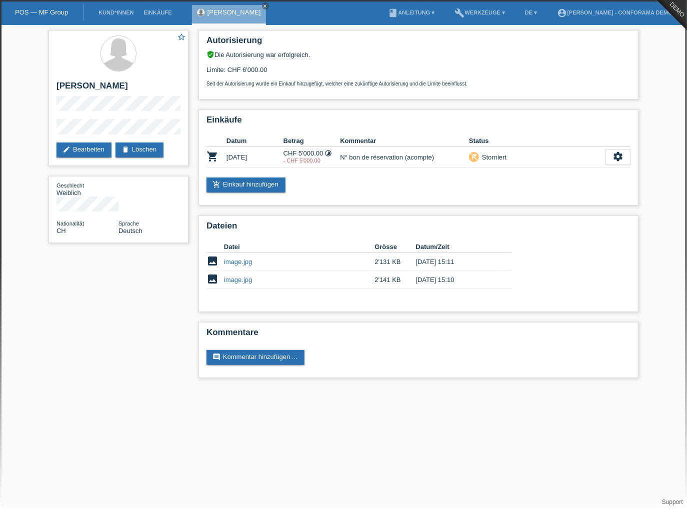
drag, startPoint x: 214, startPoint y: 449, endPoint x: 218, endPoint y: 445, distance: 5.7
click at [216, 388] on html "Die Stornierung wurde erfolgreich hinzugefügt POS — MF Group Kund*innen Einkäuf…" at bounding box center [343, 194] width 687 height 388
